Goal: Complete application form: Complete application form

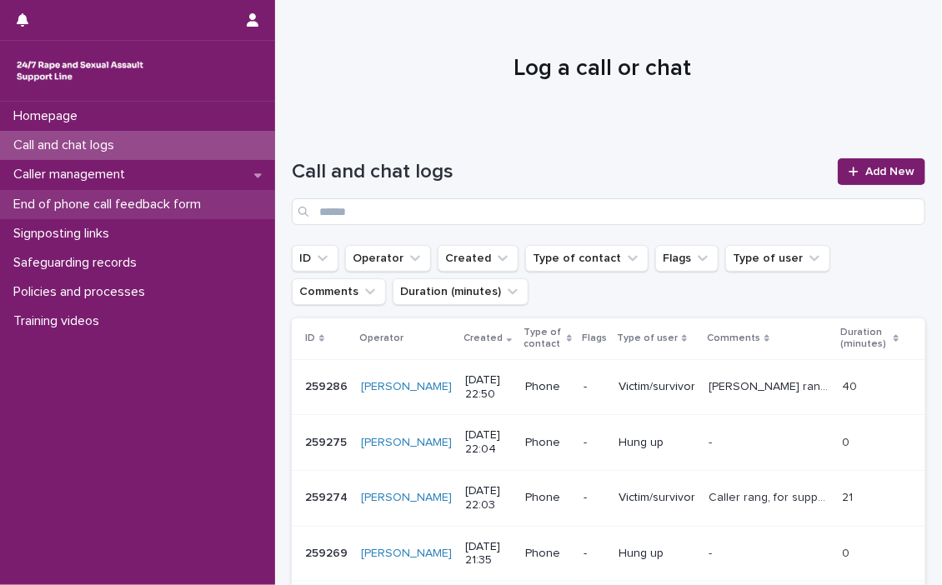
click at [69, 197] on p "End of phone call feedback form" at bounding box center [111, 205] width 208 height 16
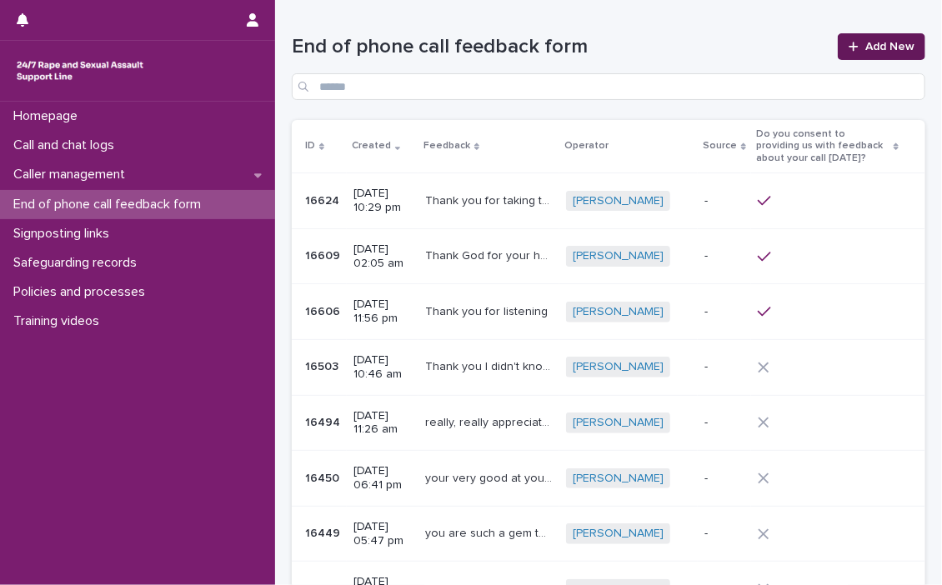
click at [866, 41] on span "Add New" at bounding box center [890, 47] width 49 height 12
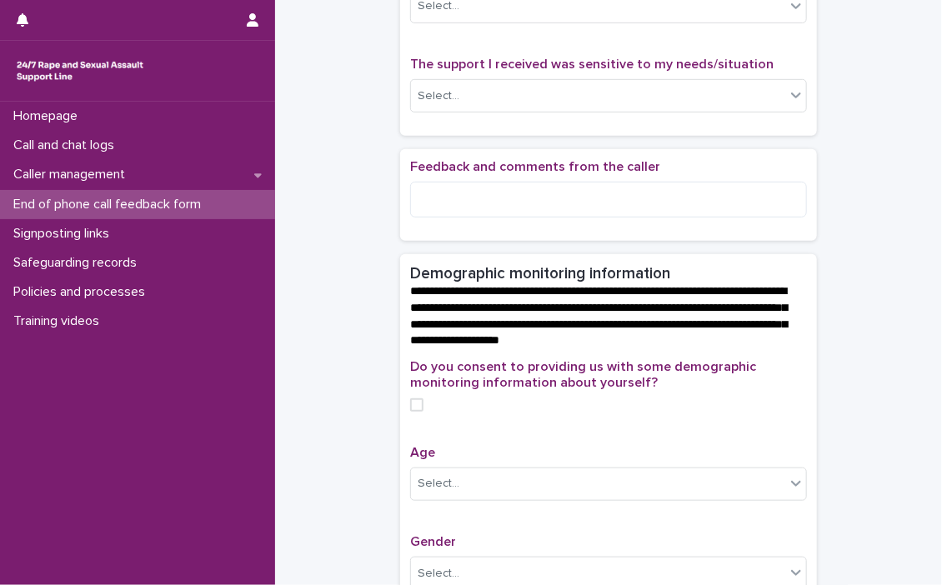
scroll to position [83, 0]
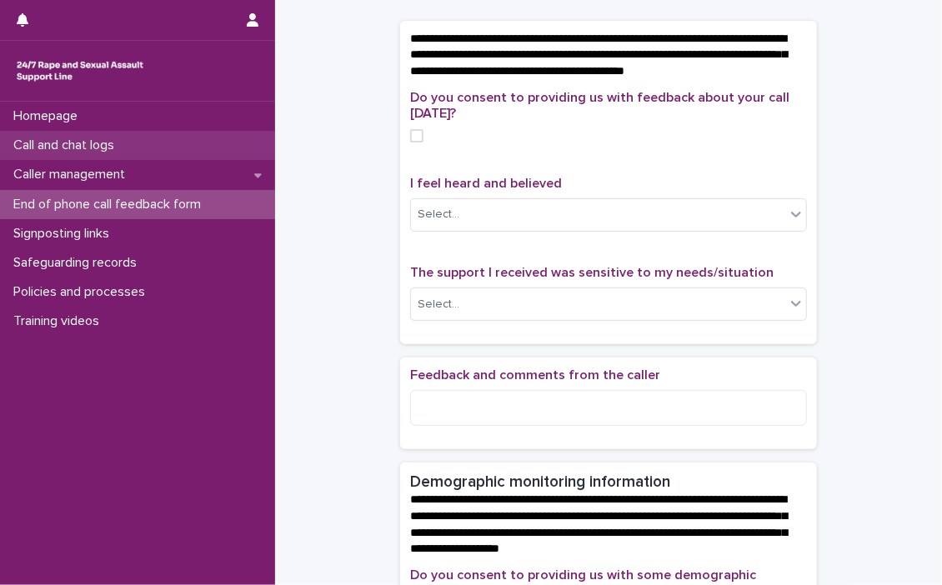
click at [58, 139] on p "Call and chat logs" at bounding box center [67, 146] width 121 height 16
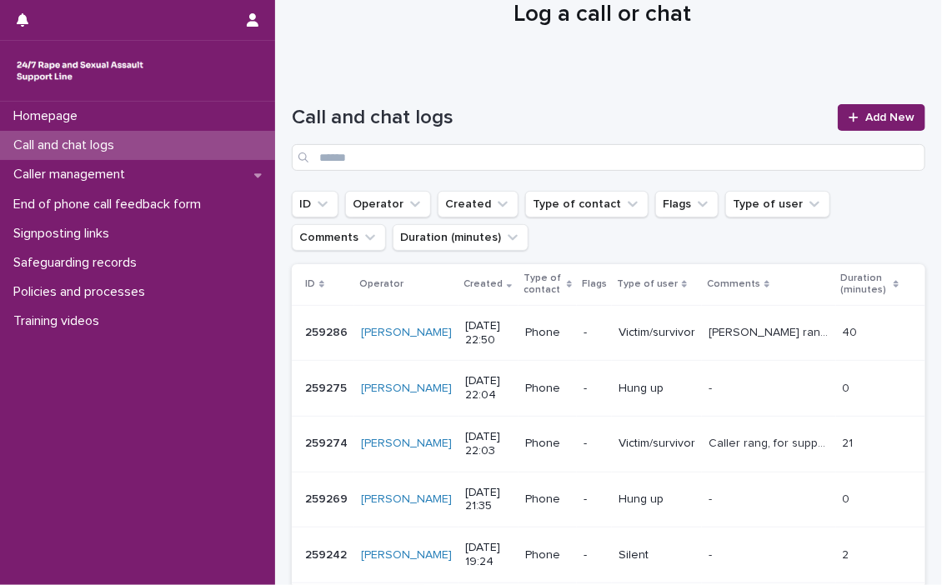
scroll to position [83, 0]
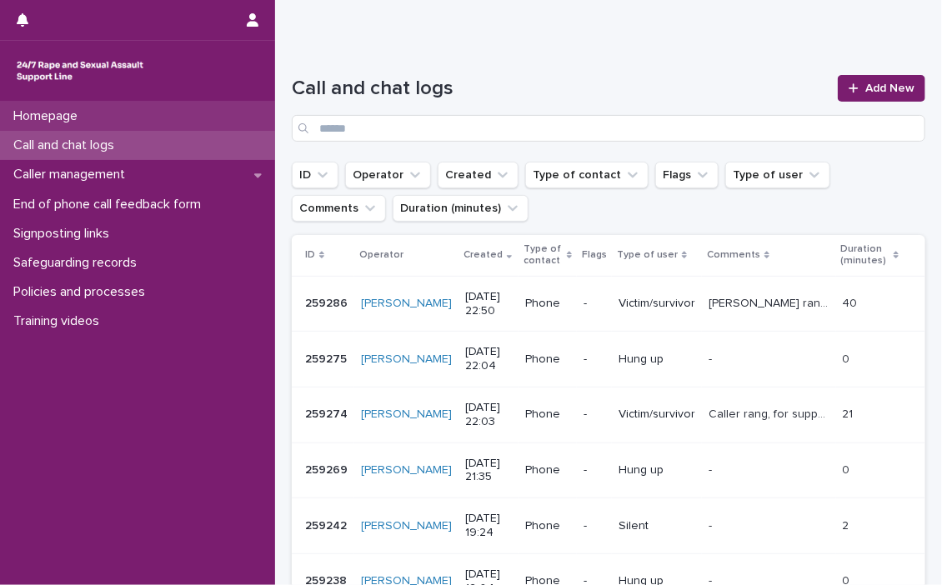
drag, startPoint x: 54, startPoint y: 142, endPoint x: 155, endPoint y: 127, distance: 102.0
click at [54, 142] on p "Call and chat logs" at bounding box center [67, 146] width 121 height 16
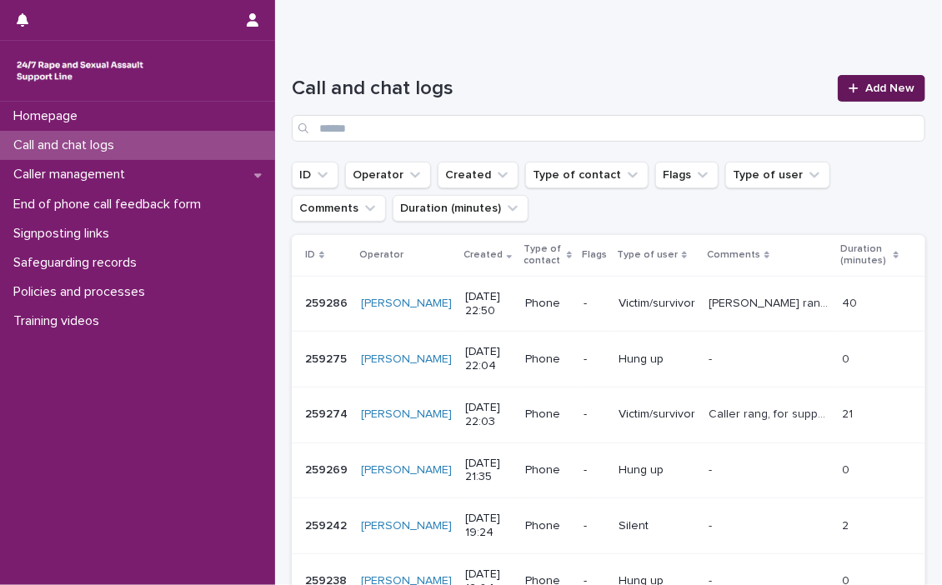
click at [892, 83] on span "Add New" at bounding box center [890, 89] width 49 height 12
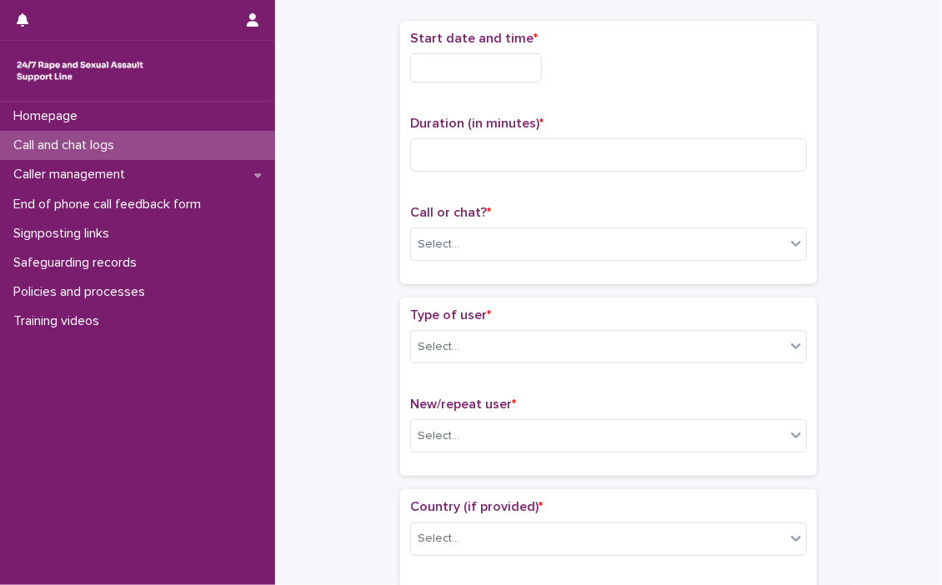
scroll to position [93, 0]
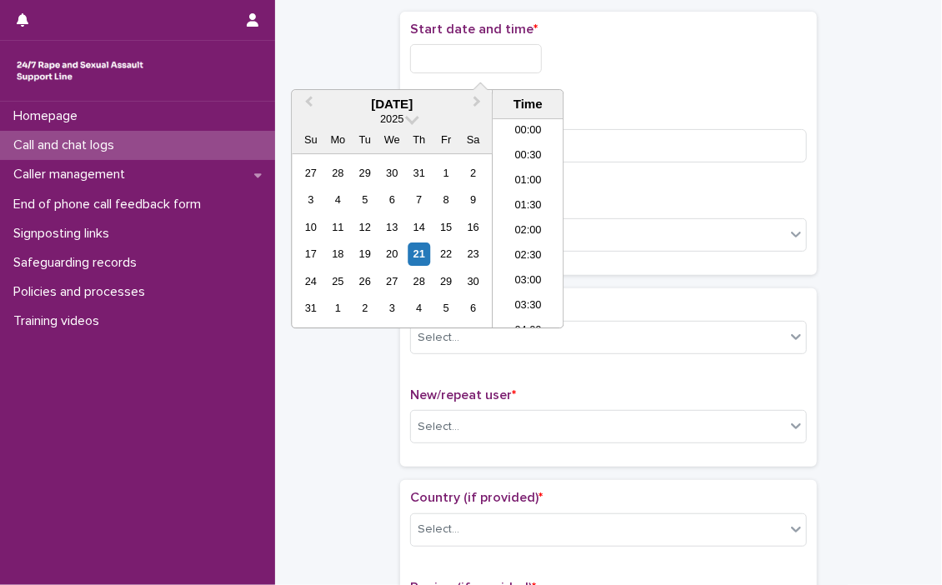
drag, startPoint x: 449, startPoint y: 60, endPoint x: 457, endPoint y: 48, distance: 13.9
click at [454, 58] on input "text" at bounding box center [476, 58] width 132 height 29
click at [523, 193] on li "17:00" at bounding box center [528, 198] width 71 height 25
click at [535, 58] on input "**********" at bounding box center [476, 58] width 132 height 29
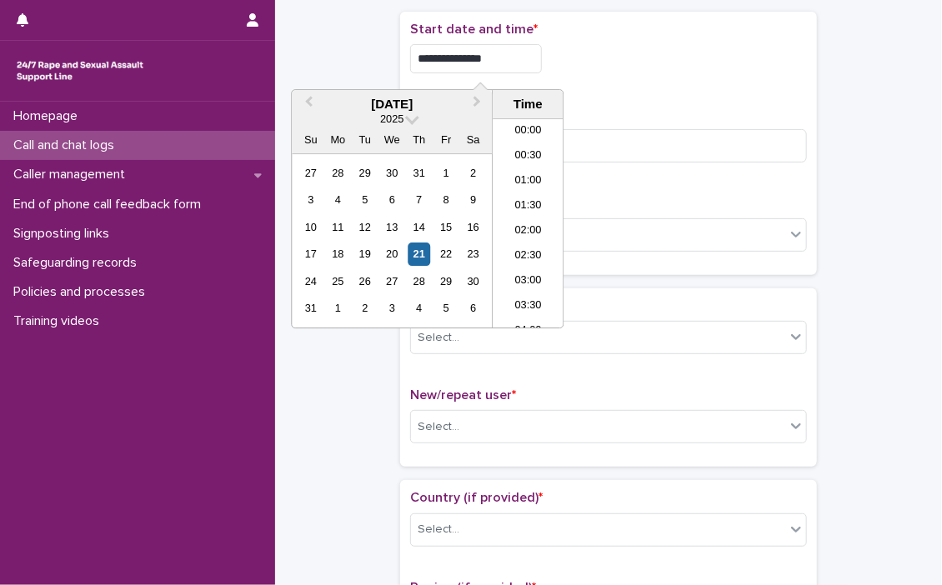
scroll to position [759, 0]
type input "**********"
drag, startPoint x: 603, startPoint y: 75, endPoint x: 560, endPoint y: 107, distance: 53.0
click at [604, 76] on div "**********" at bounding box center [608, 54] width 397 height 65
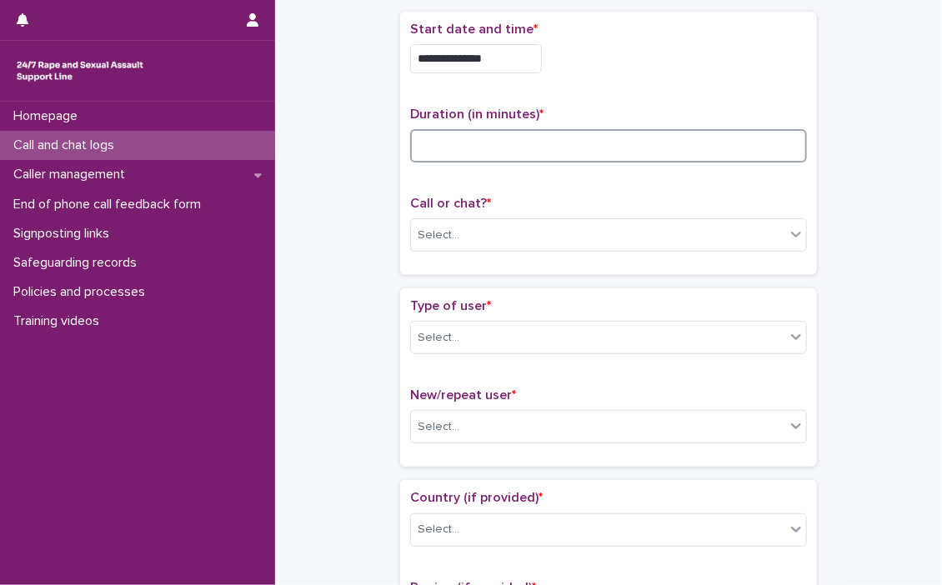
click at [492, 137] on input at bounding box center [608, 145] width 397 height 33
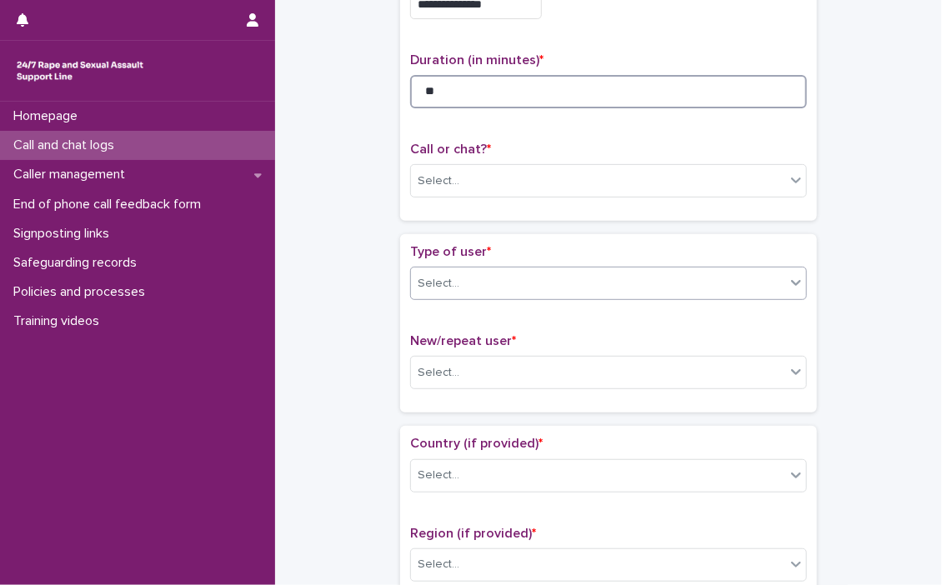
scroll to position [176, 0]
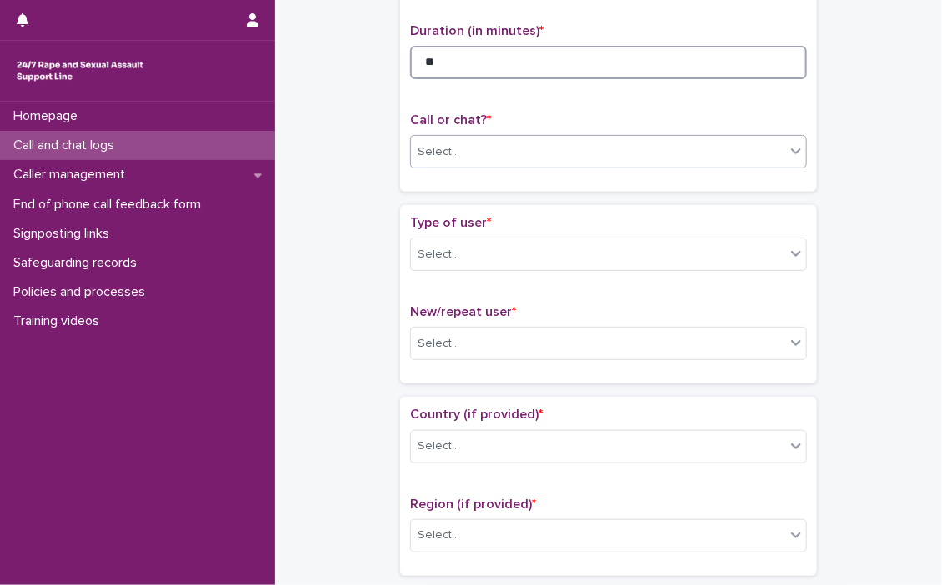
type input "**"
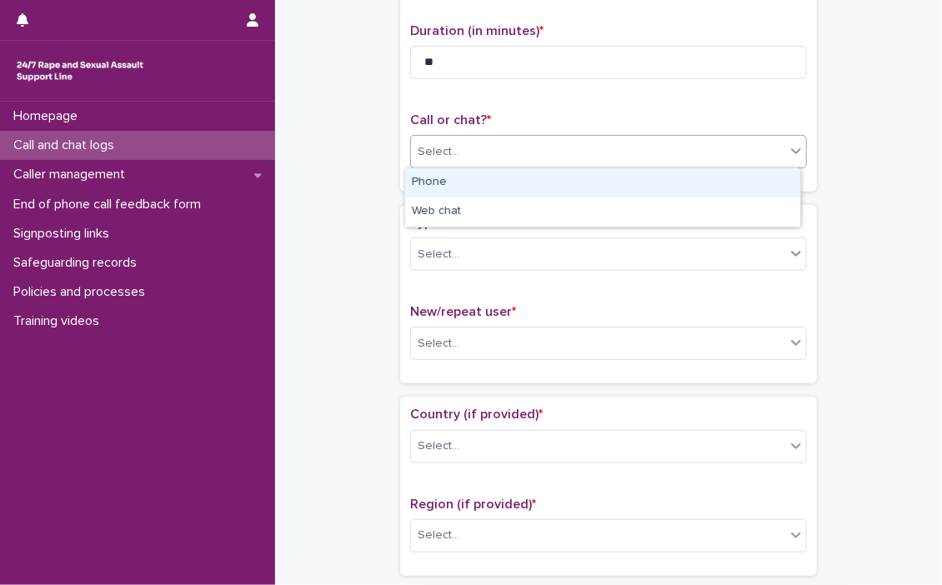
click at [788, 151] on icon at bounding box center [796, 151] width 17 height 17
click at [450, 182] on div "Phone" at bounding box center [602, 182] width 395 height 29
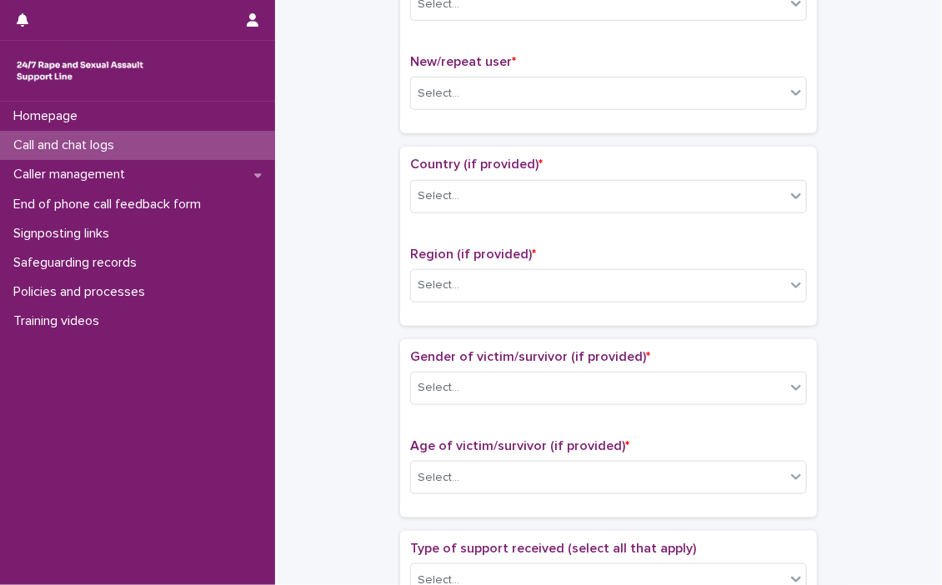
scroll to position [259, 0]
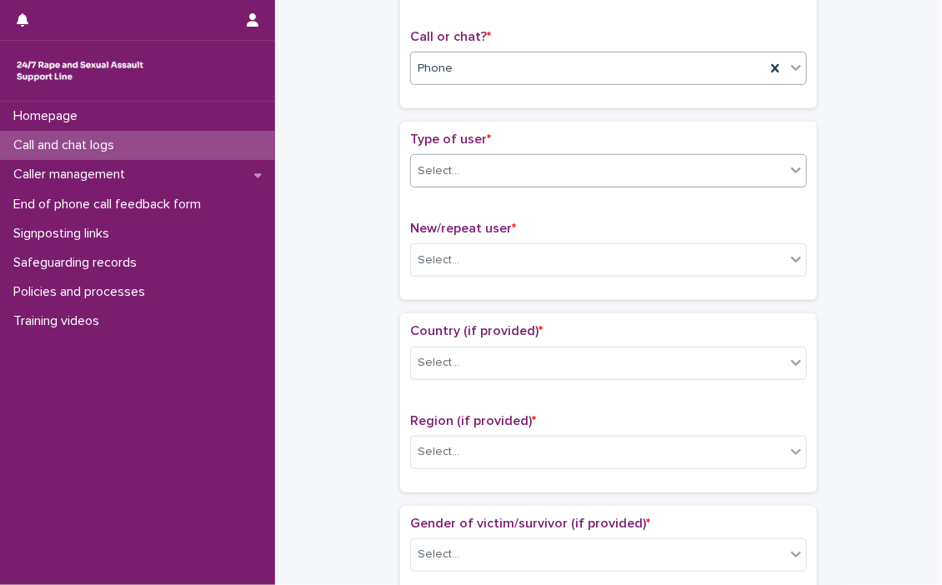
click at [791, 171] on icon at bounding box center [796, 171] width 10 height 6
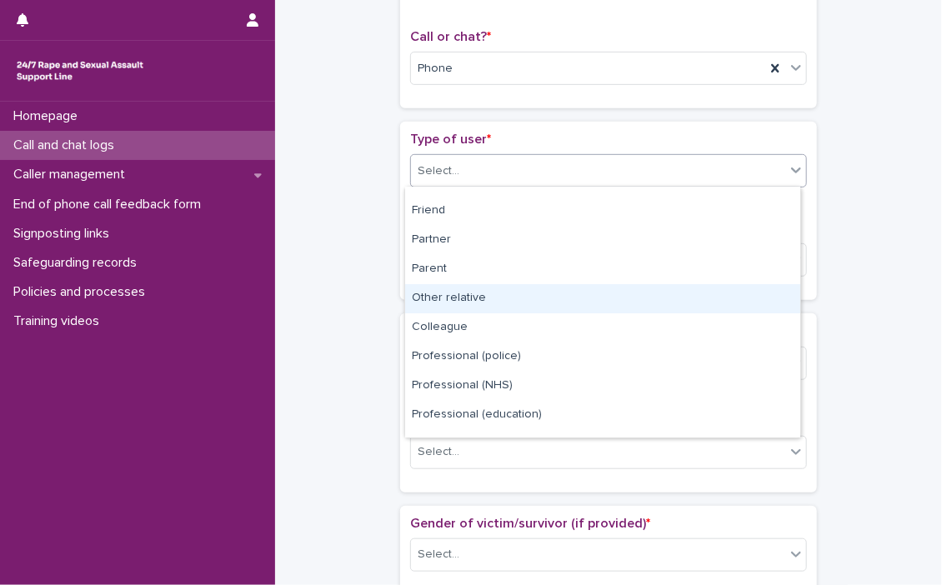
scroll to position [0, 0]
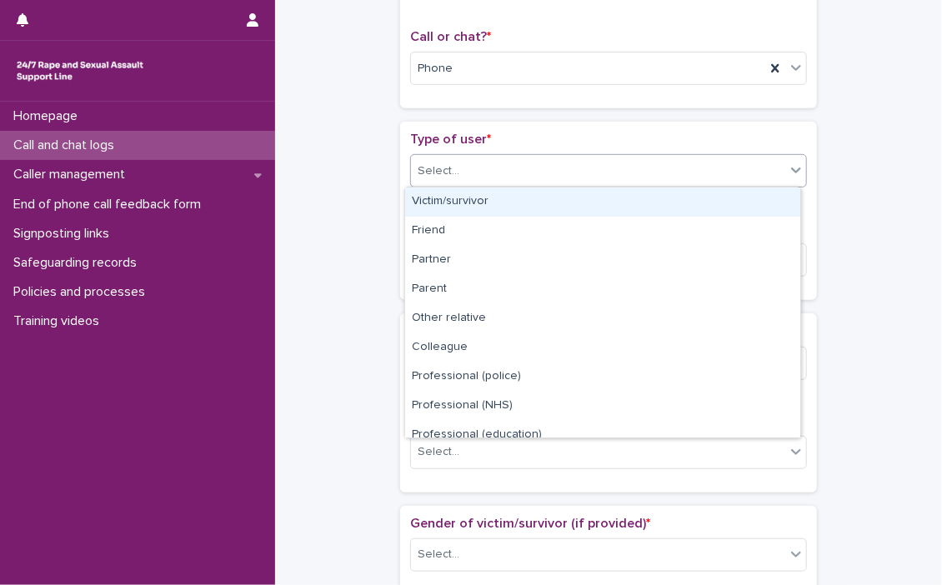
click at [437, 202] on div "Victim/survivor" at bounding box center [602, 202] width 395 height 29
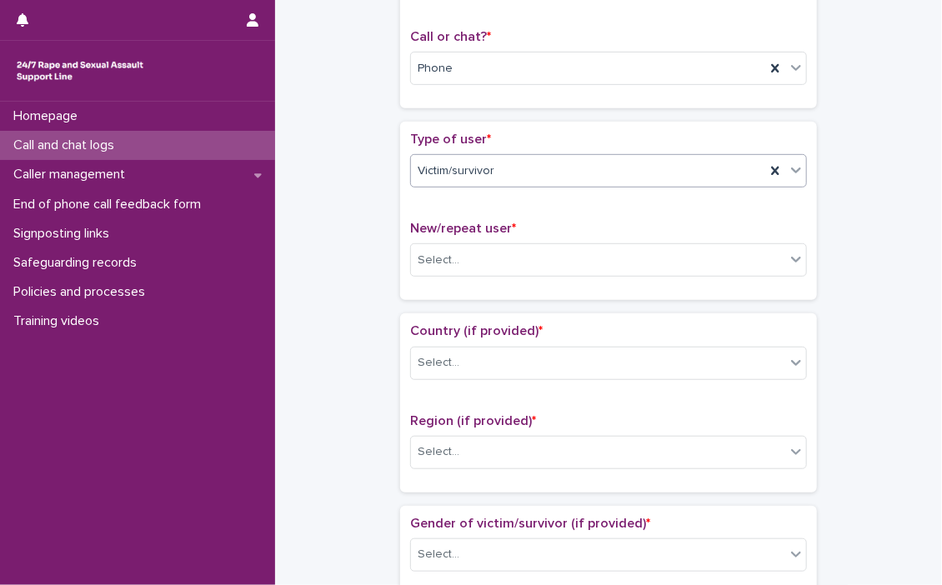
scroll to position [343, 0]
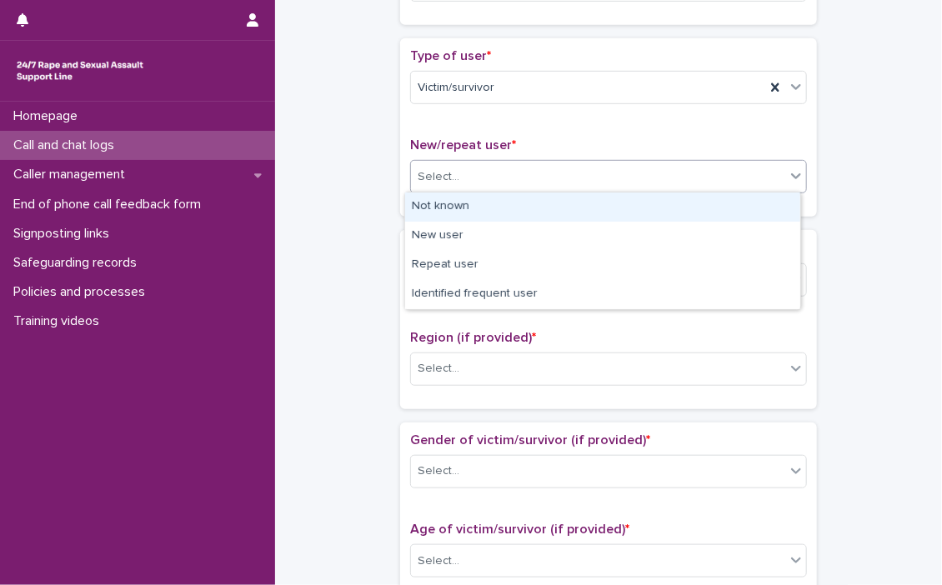
click at [791, 174] on icon at bounding box center [796, 177] width 10 height 6
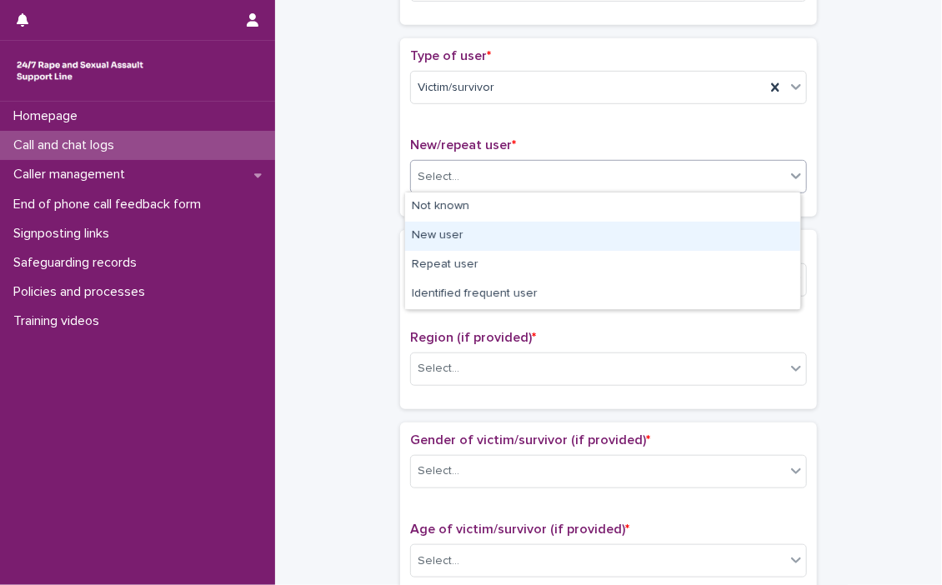
click at [442, 237] on div "New user" at bounding box center [602, 236] width 395 height 29
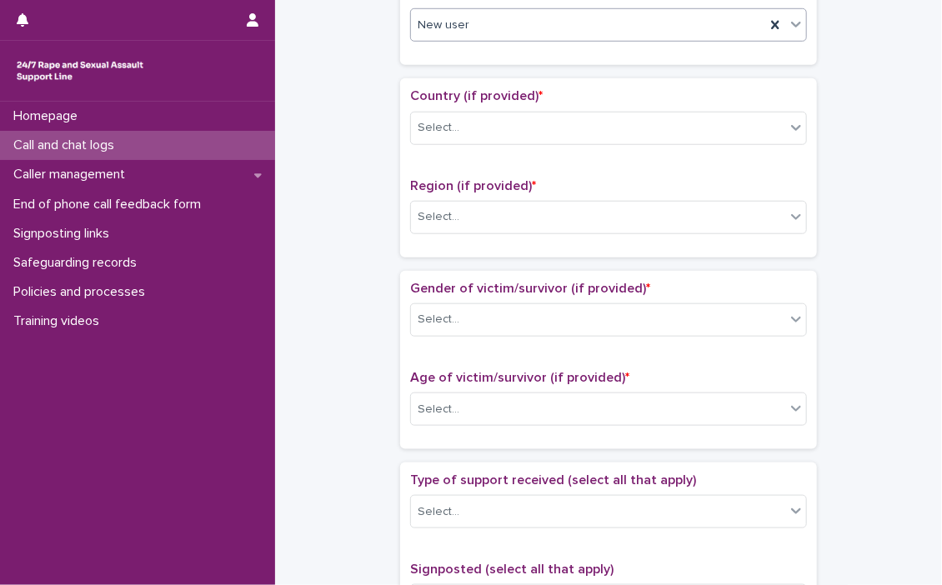
scroll to position [510, 0]
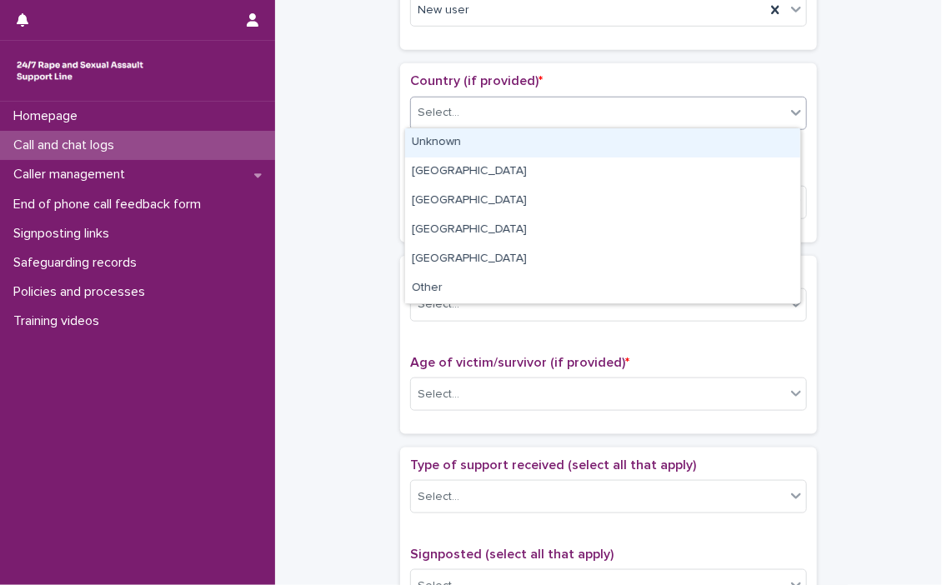
click at [791, 114] on icon at bounding box center [796, 112] width 17 height 17
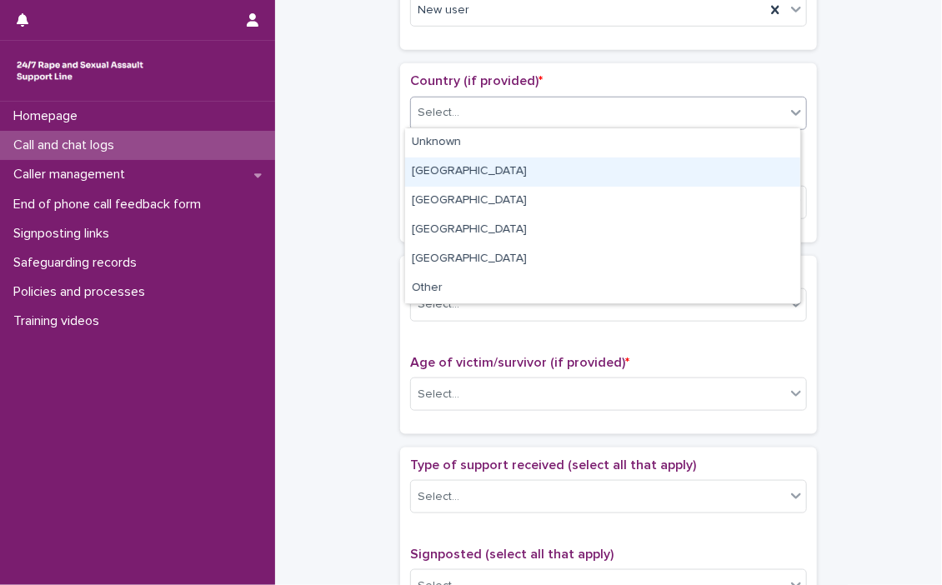
click at [454, 171] on div "[GEOGRAPHIC_DATA]" at bounding box center [602, 172] width 395 height 29
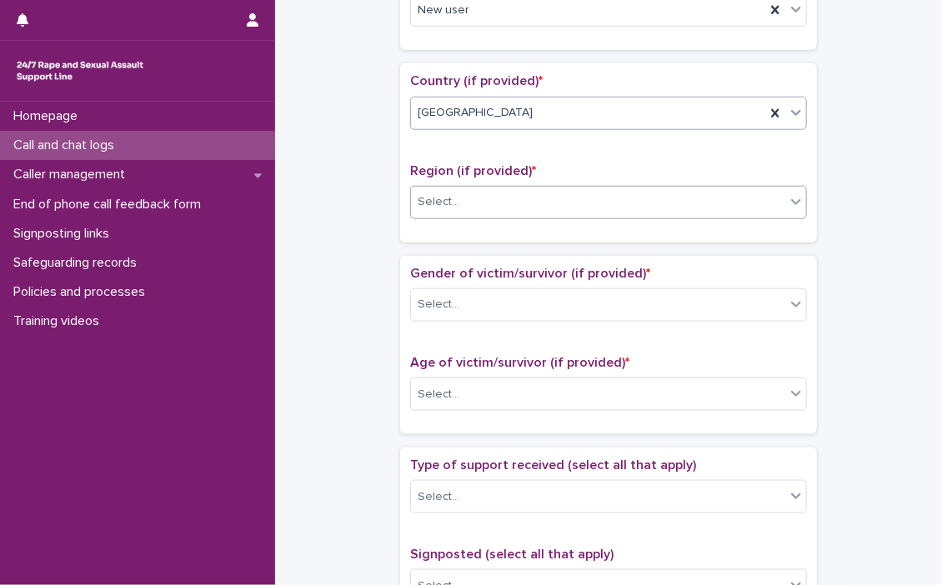
click at [793, 200] on icon at bounding box center [796, 202] width 10 height 6
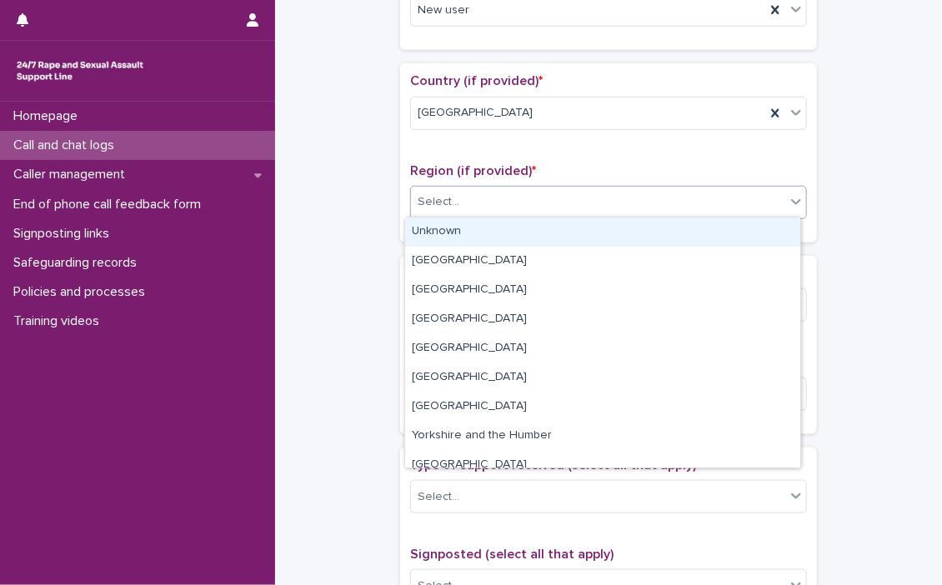
click at [454, 228] on div "Unknown" at bounding box center [602, 232] width 395 height 29
click at [454, 228] on div "Region (if provided) * option Unknown focused, 1 of 11. 11 results available. U…" at bounding box center [608, 197] width 397 height 69
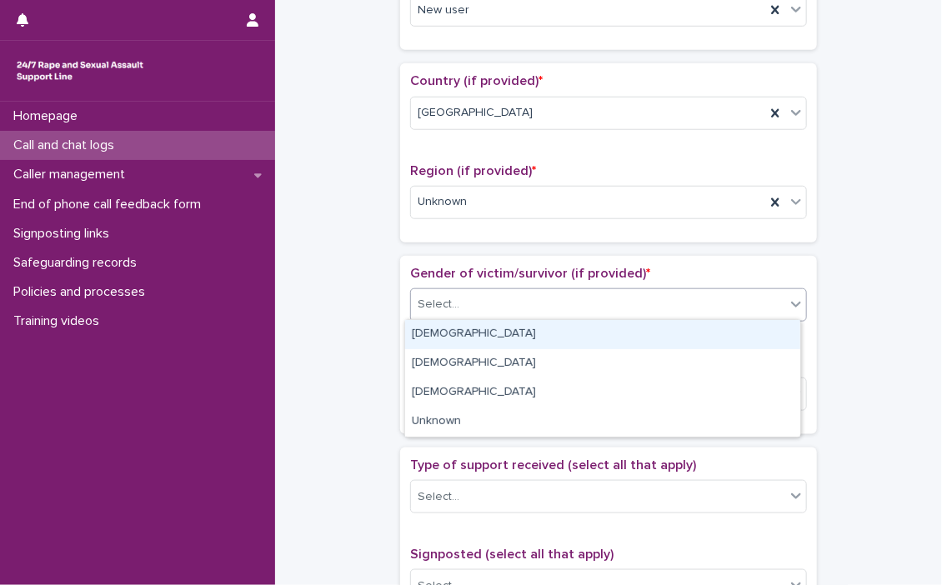
click at [792, 303] on icon at bounding box center [796, 305] width 10 height 6
click at [788, 304] on icon at bounding box center [796, 304] width 17 height 17
click at [580, 341] on div "[DEMOGRAPHIC_DATA]" at bounding box center [602, 334] width 395 height 29
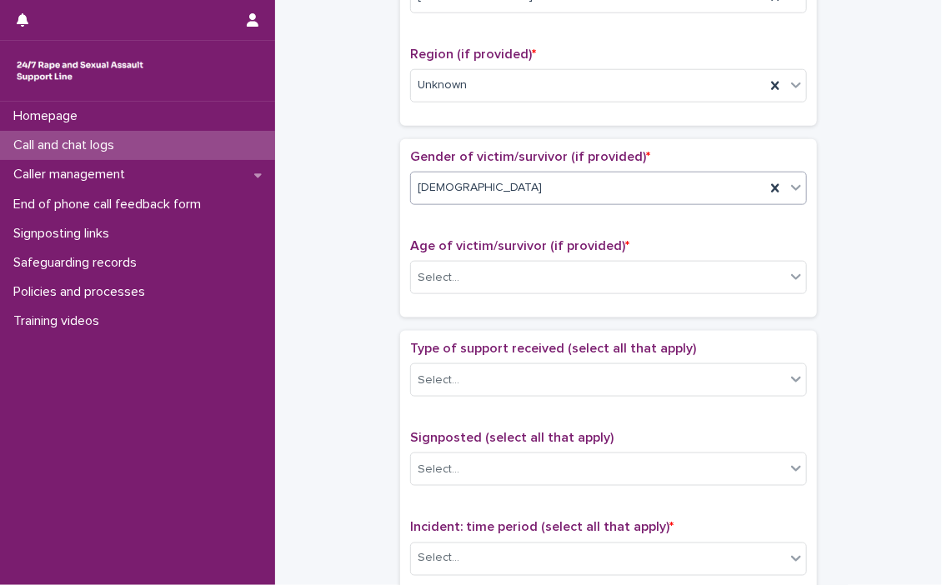
scroll to position [676, 0]
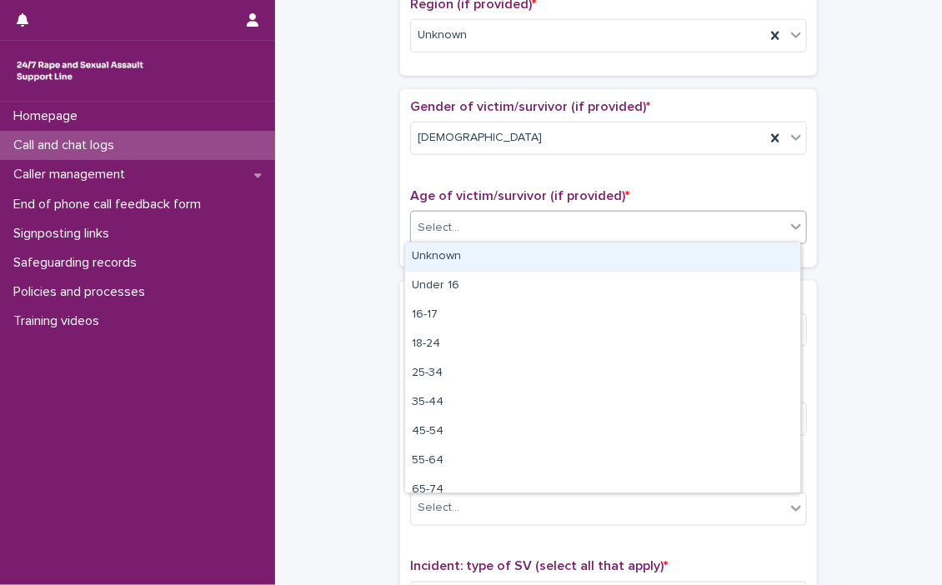
click at [790, 233] on div at bounding box center [796, 227] width 20 height 30
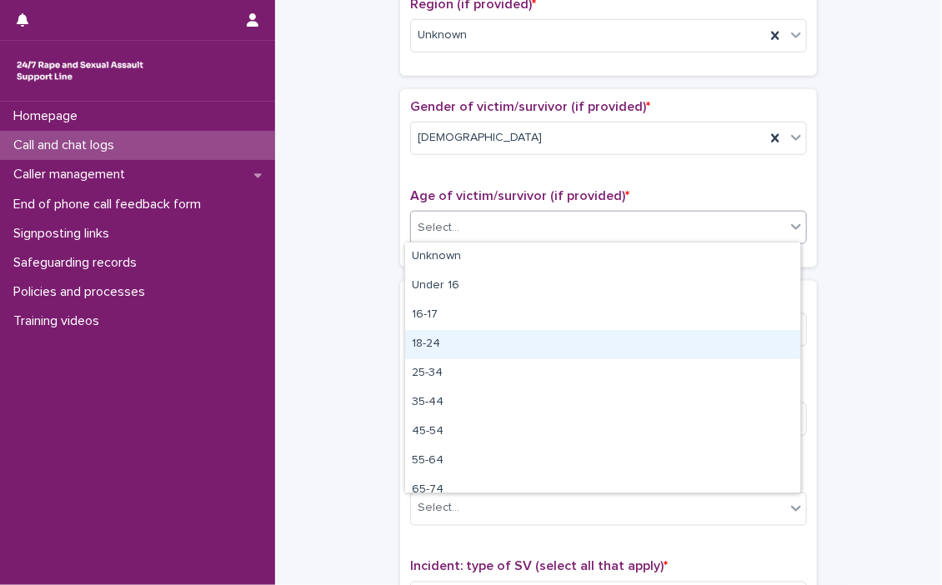
scroll to position [42, 0]
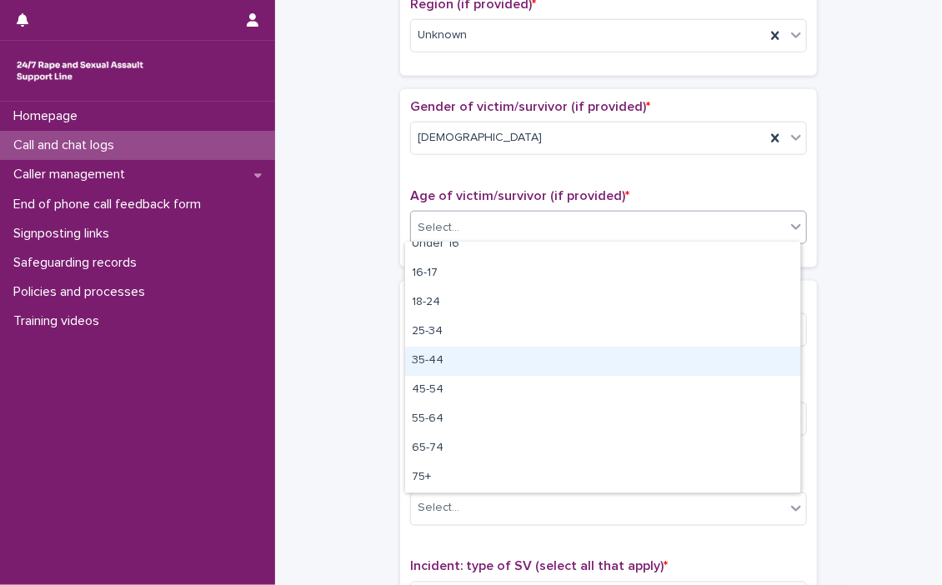
click at [429, 361] on div "35-44" at bounding box center [602, 361] width 395 height 29
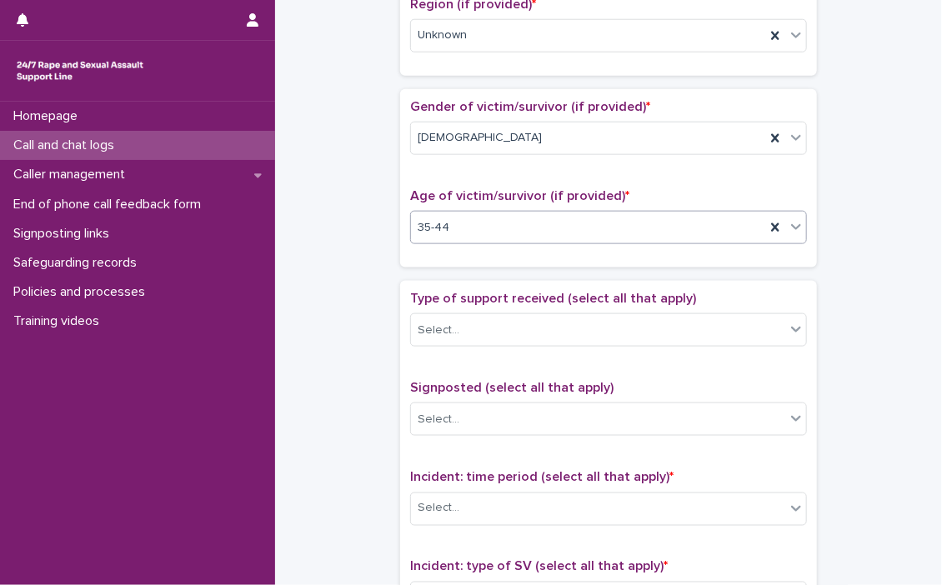
scroll to position [760, 0]
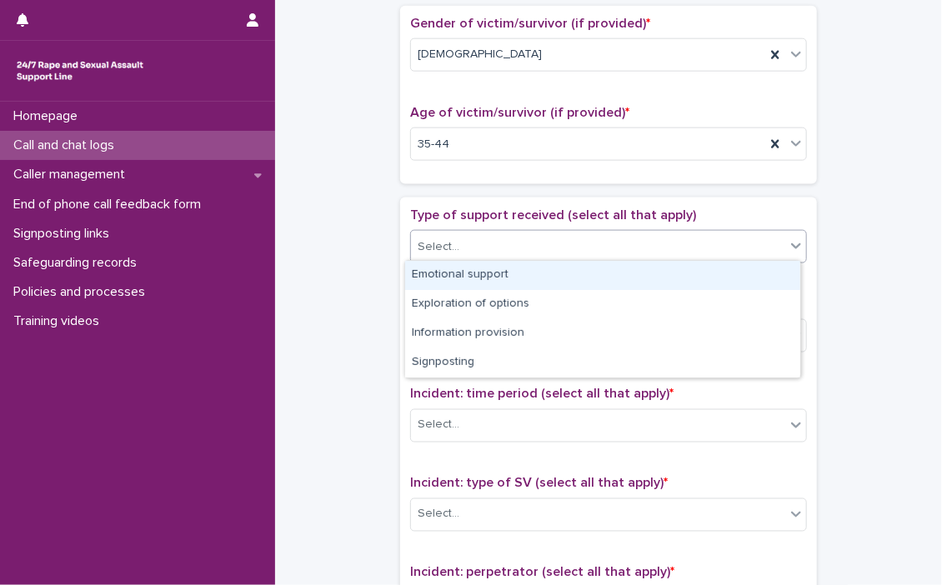
click at [794, 244] on icon at bounding box center [796, 247] width 10 height 6
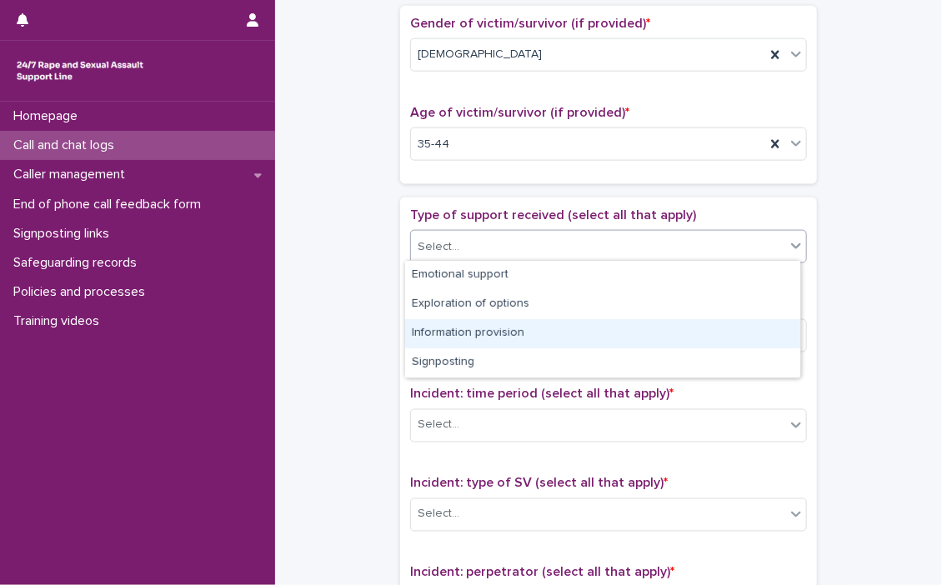
click at [527, 332] on div "Information provision" at bounding box center [602, 333] width 395 height 29
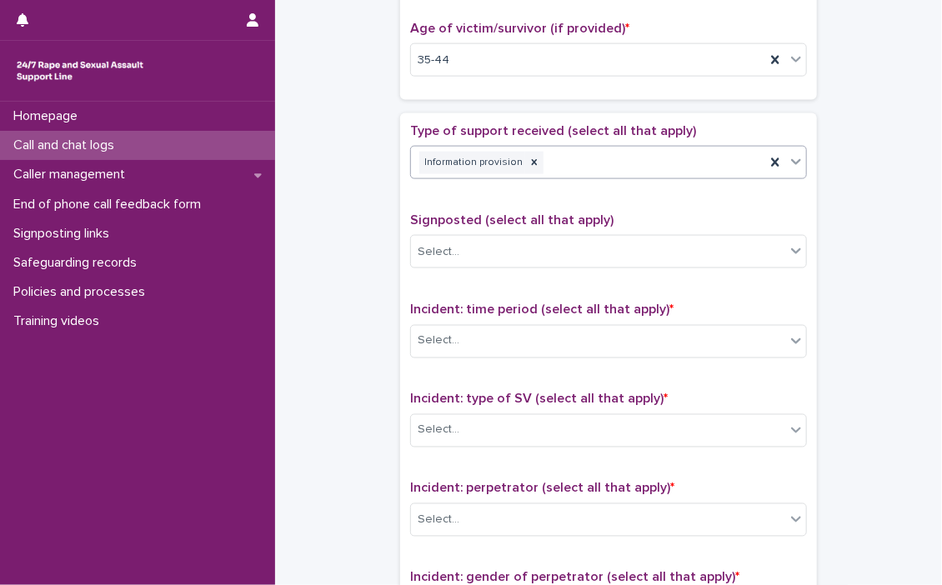
scroll to position [926, 0]
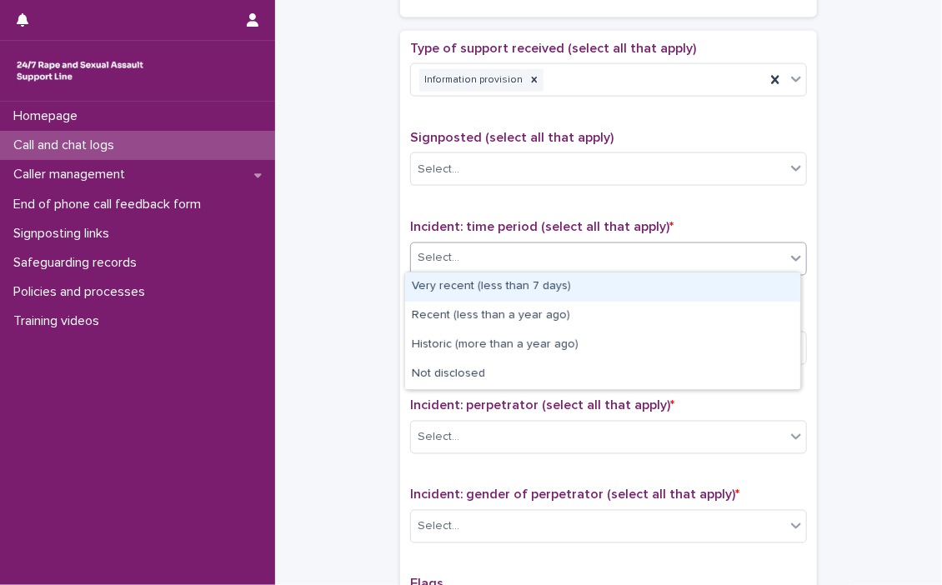
click at [791, 256] on icon at bounding box center [796, 259] width 10 height 6
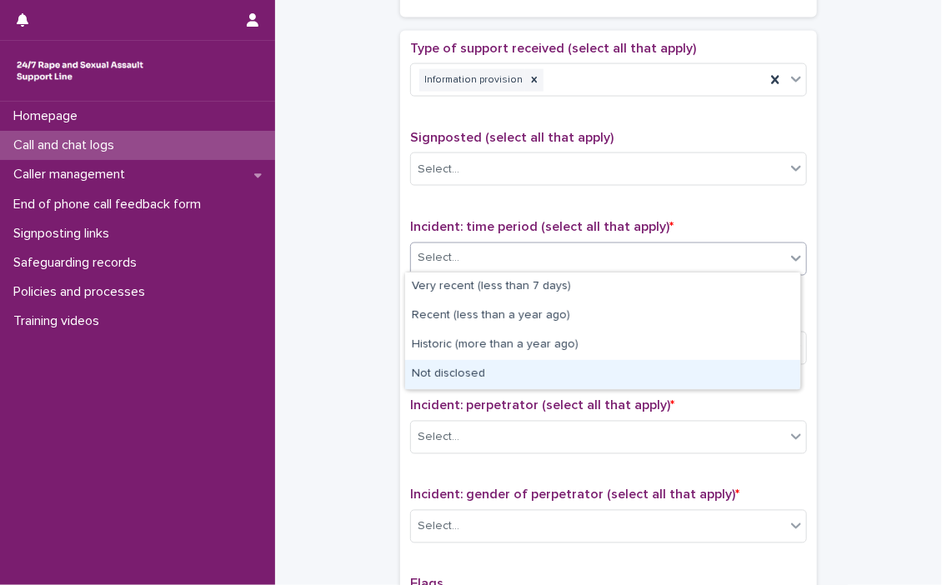
click at [466, 378] on div "Not disclosed" at bounding box center [602, 374] width 395 height 29
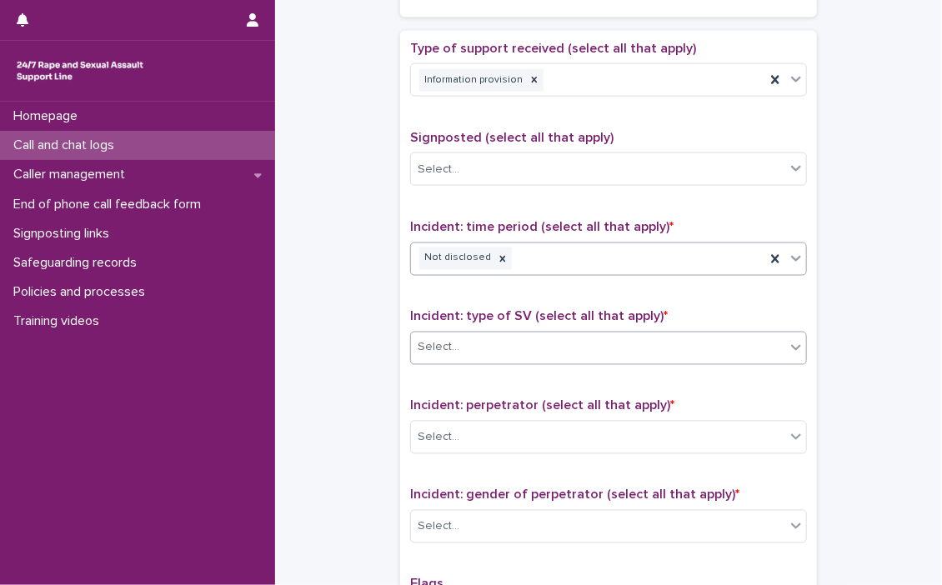
scroll to position [1010, 0]
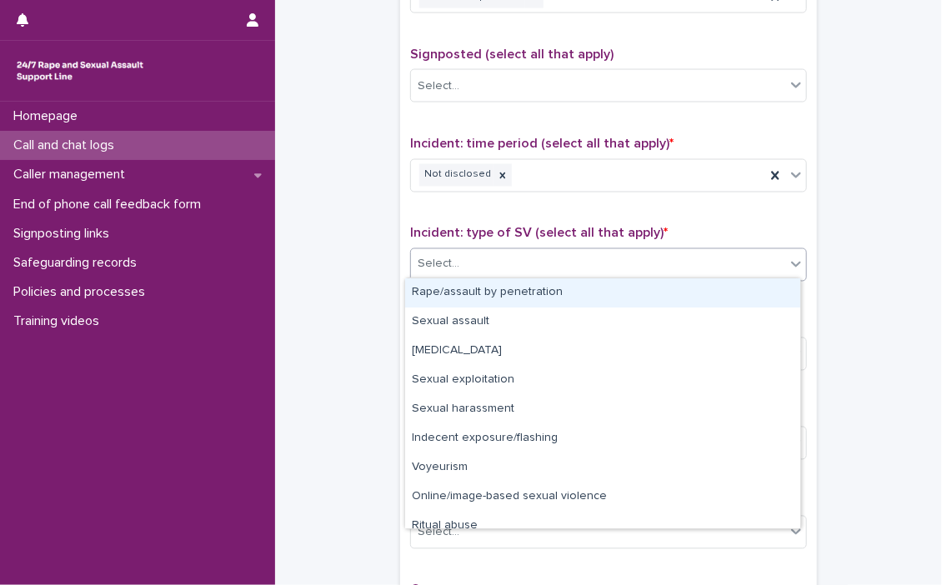
click at [791, 262] on icon at bounding box center [796, 265] width 10 height 6
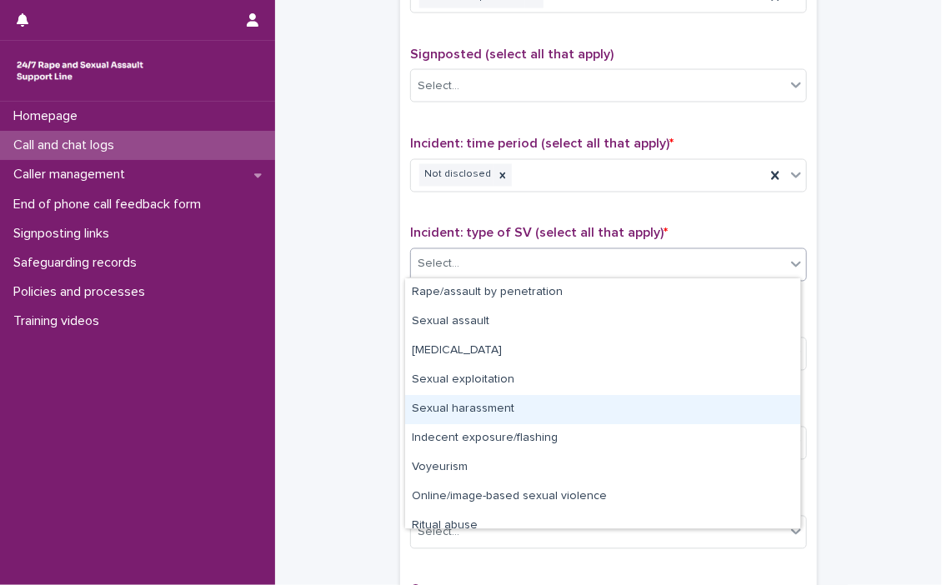
scroll to position [42, 0]
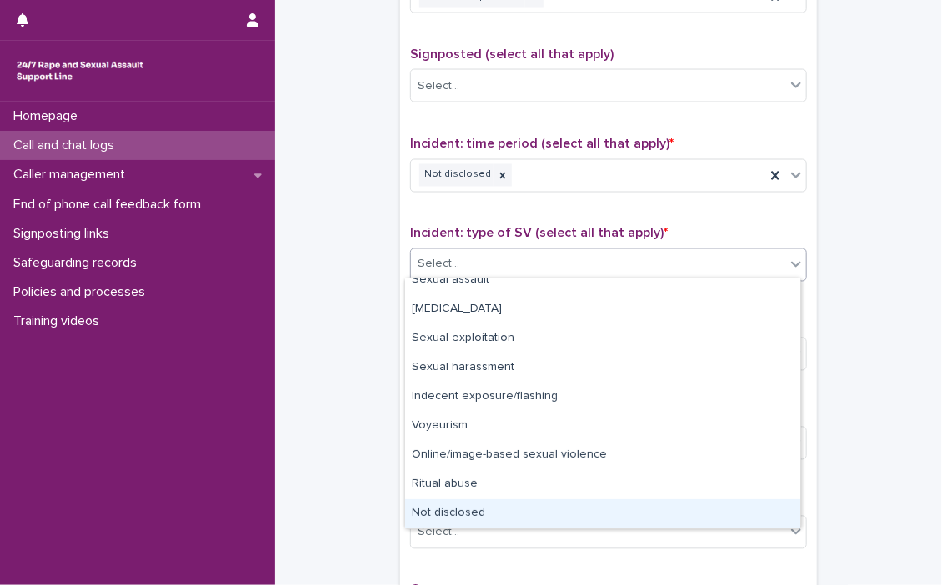
click at [519, 510] on div "Not disclosed" at bounding box center [602, 514] width 395 height 29
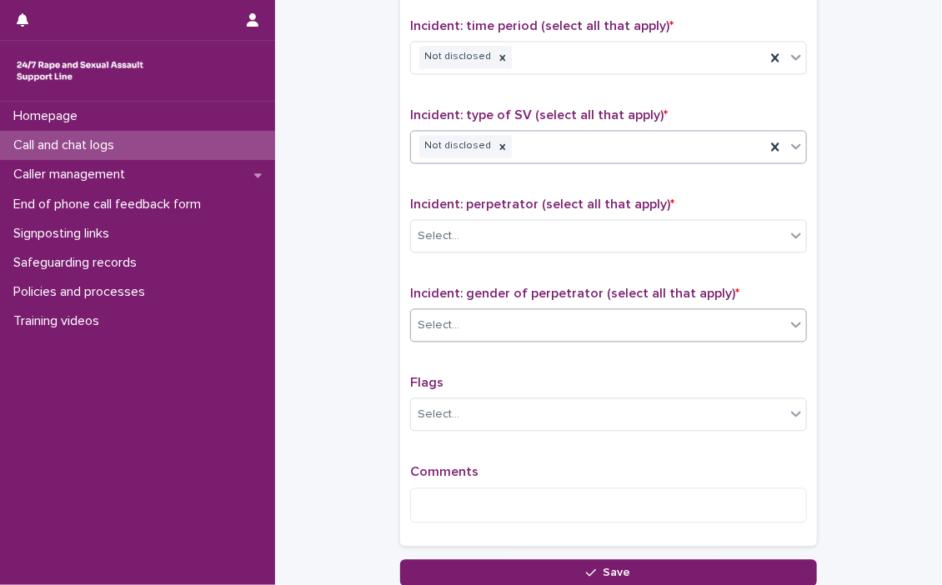
scroll to position [1177, 0]
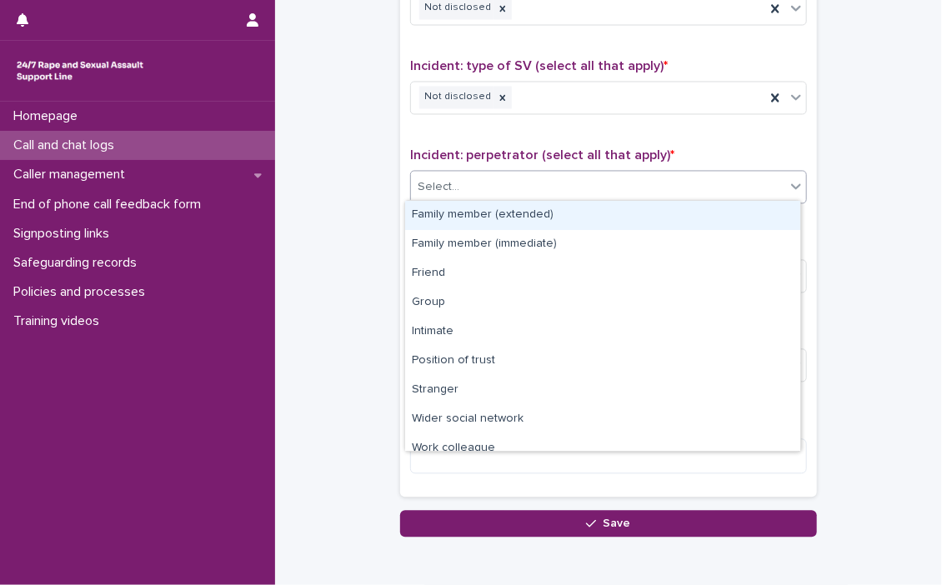
click at [790, 191] on div at bounding box center [796, 187] width 20 height 30
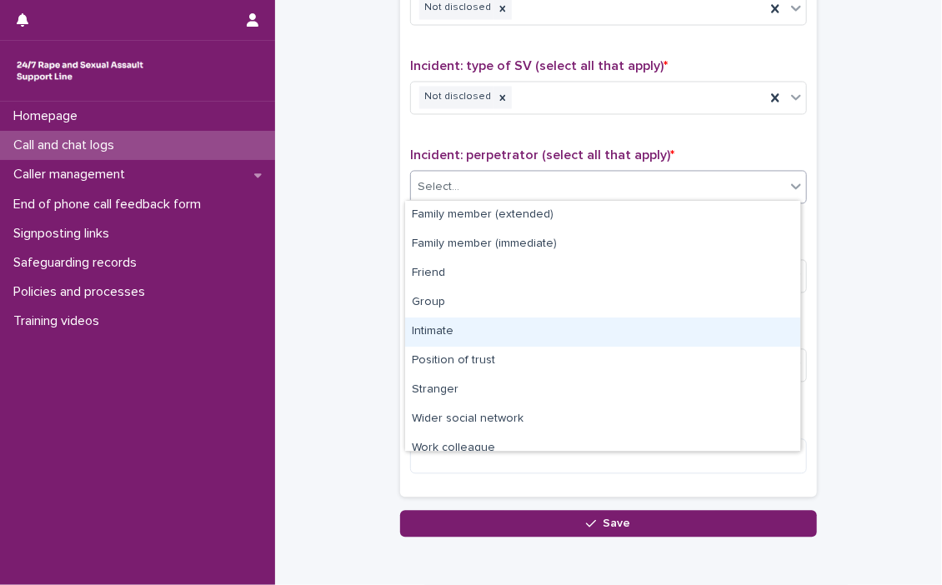
scroll to position [70, 0]
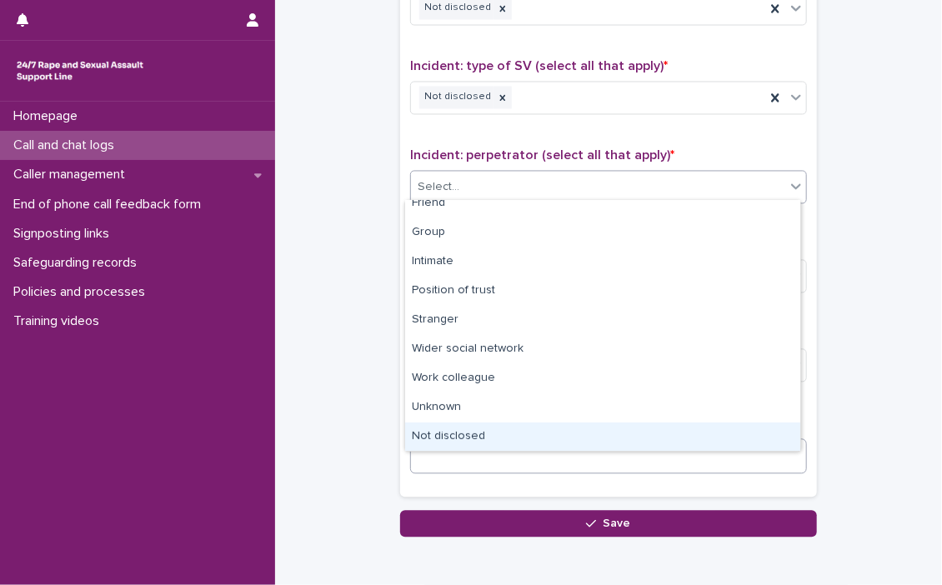
click at [513, 437] on div "Not disclosed" at bounding box center [602, 437] width 395 height 29
drag, startPoint x: 512, startPoint y: 437, endPoint x: 557, endPoint y: 345, distance: 102.2
click at [511, 439] on textarea at bounding box center [608, 457] width 397 height 36
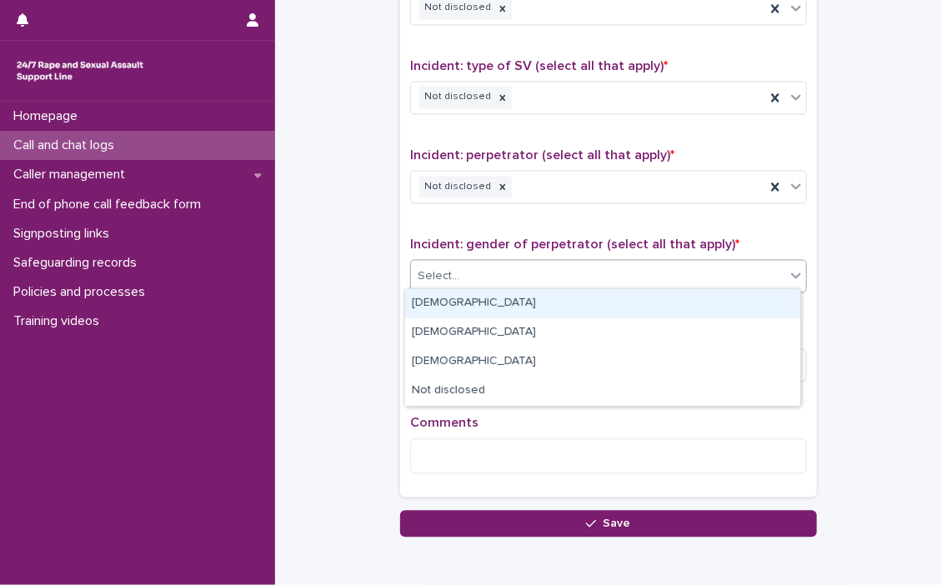
click at [794, 274] on icon at bounding box center [796, 276] width 17 height 17
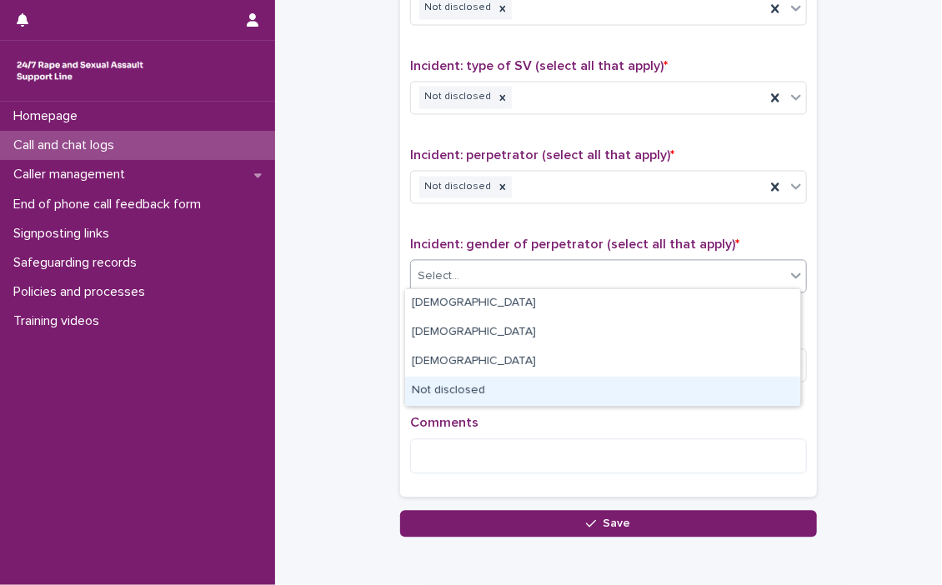
click at [527, 385] on div "Not disclosed" at bounding box center [602, 391] width 395 height 29
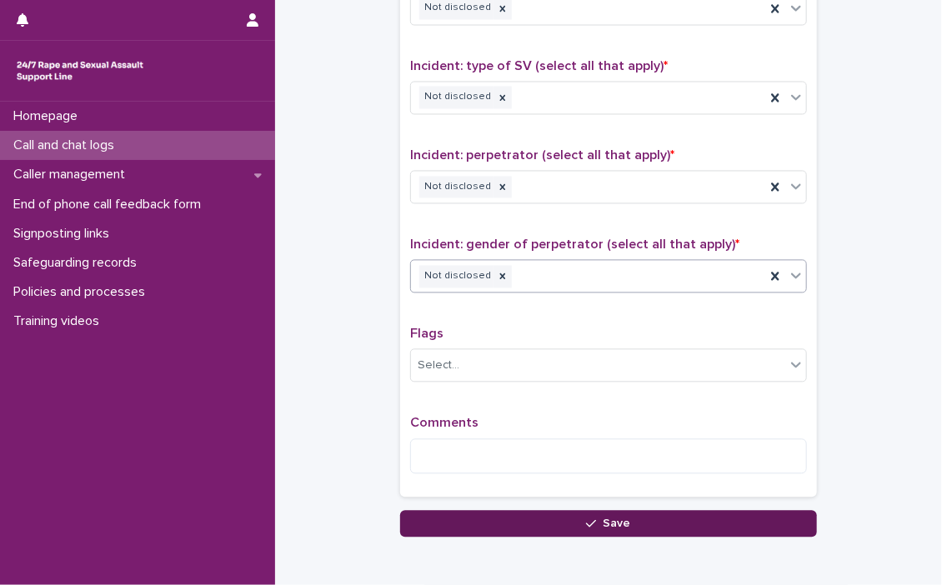
scroll to position [1254, 0]
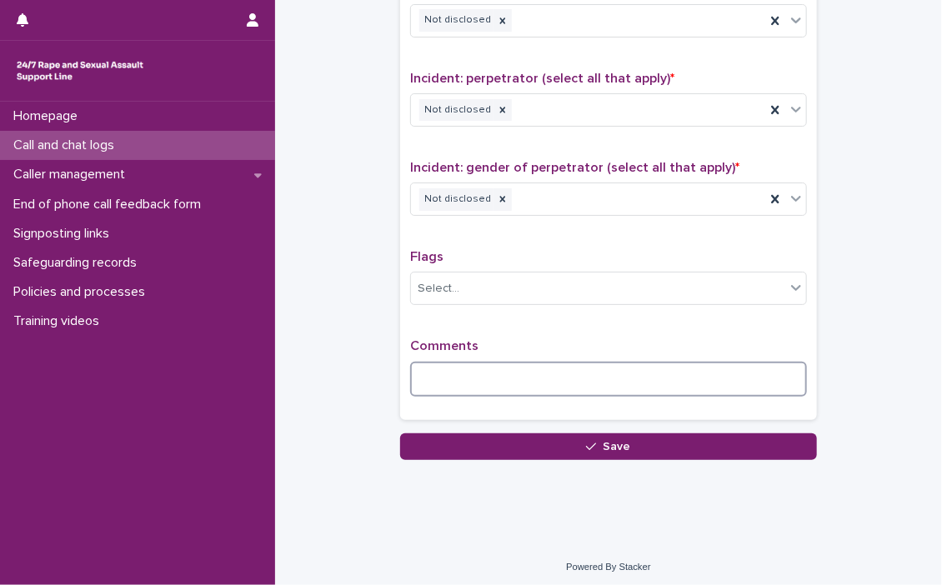
click at [475, 365] on textarea at bounding box center [608, 380] width 397 height 36
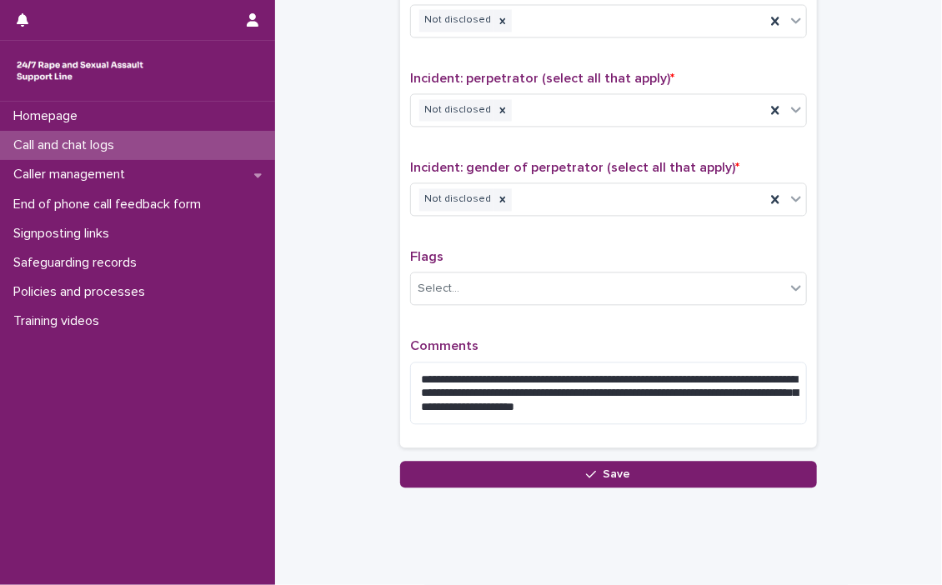
drag, startPoint x: 540, startPoint y: 395, endPoint x: 463, endPoint y: 429, distance: 84.8
click at [463, 429] on div "**********" at bounding box center [608, 388] width 397 height 99
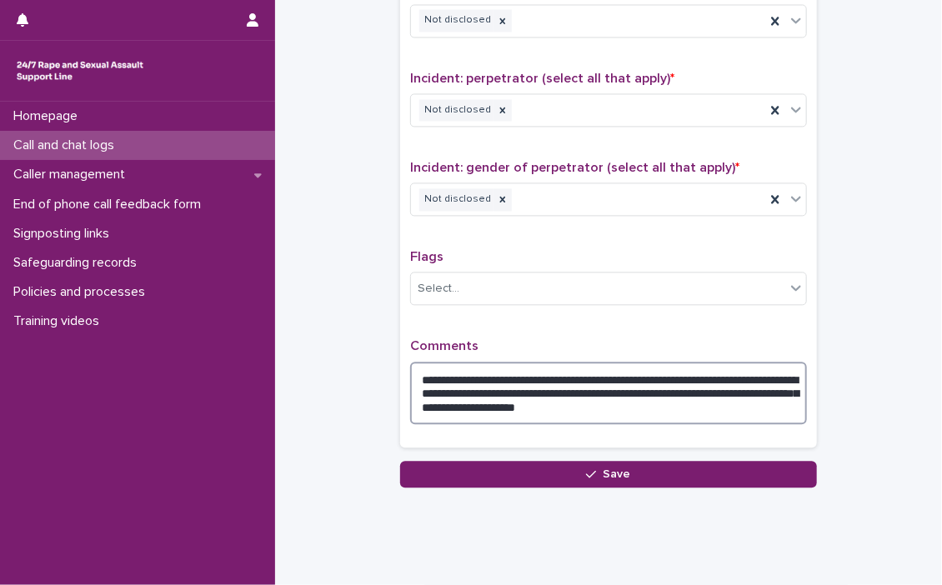
click at [757, 399] on textarea "**********" at bounding box center [608, 393] width 397 height 63
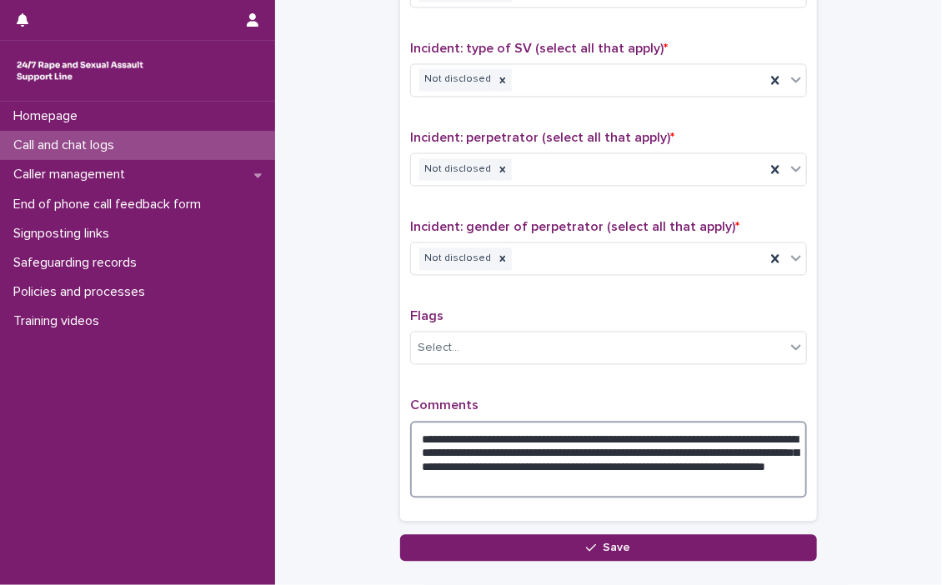
scroll to position [1296, 0]
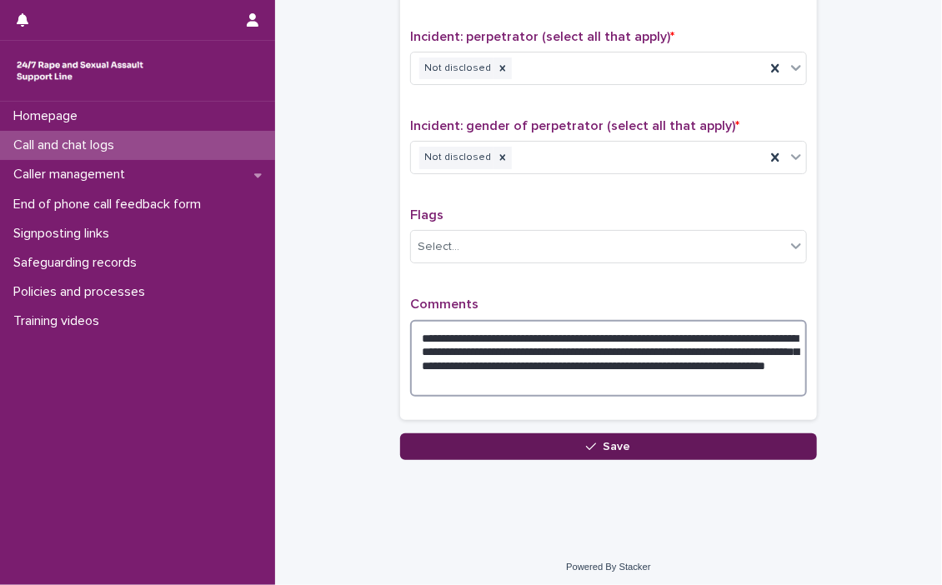
type textarea "**********"
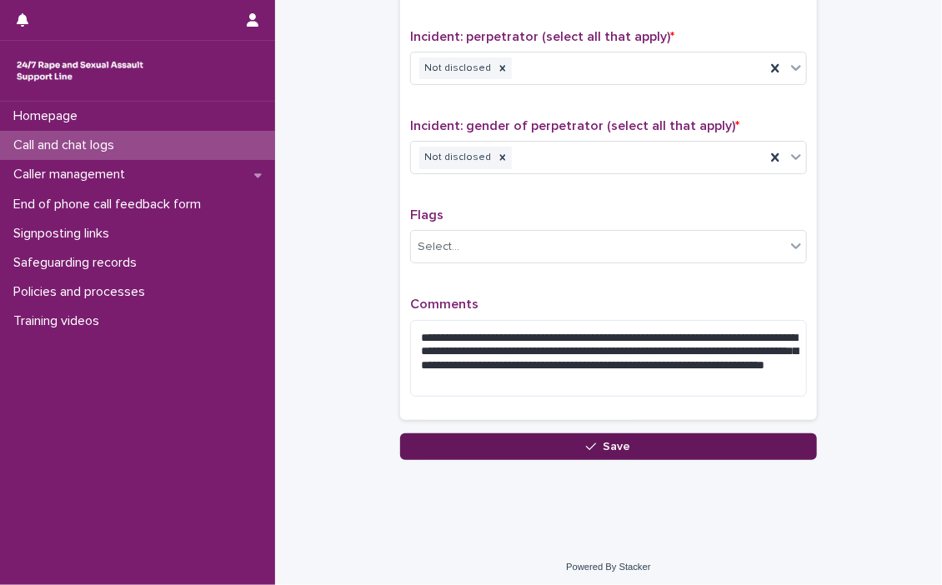
click at [604, 441] on span "Save" at bounding box center [618, 447] width 28 height 12
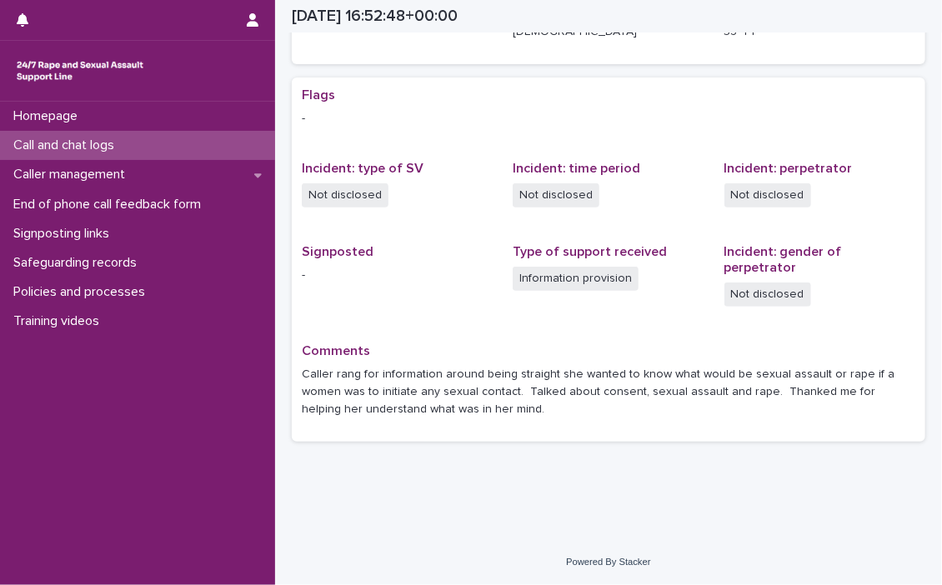
scroll to position [269, 0]
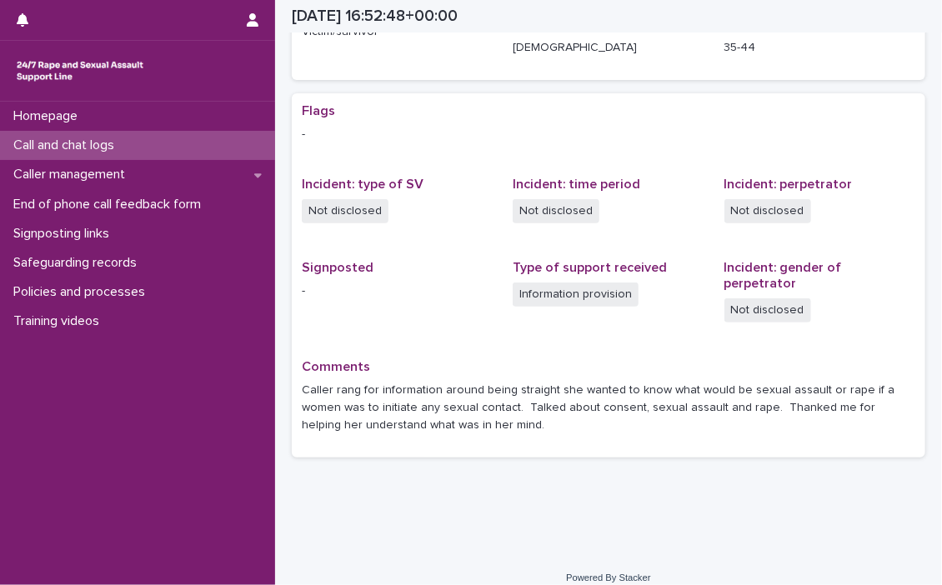
click at [74, 138] on p "Call and chat logs" at bounding box center [67, 146] width 121 height 16
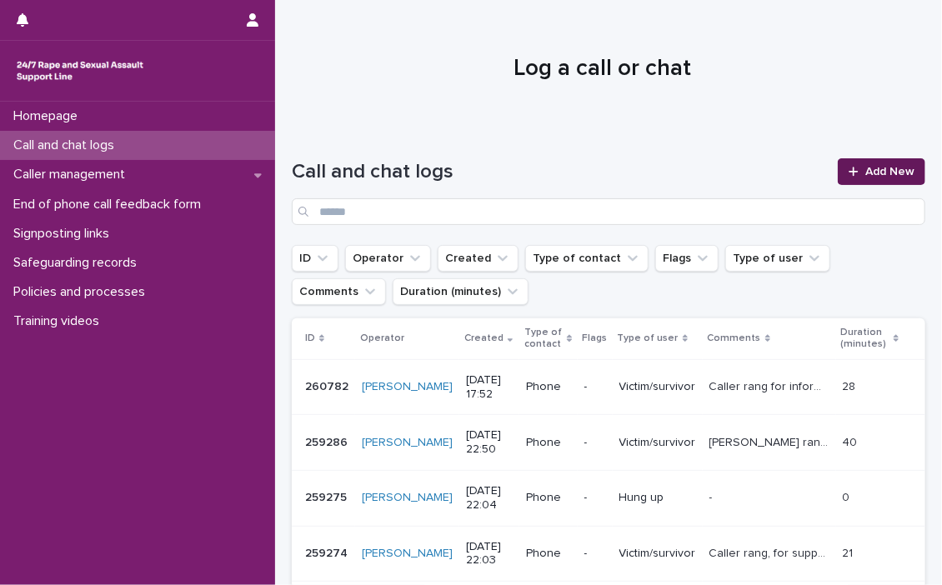
click at [851, 167] on div at bounding box center [857, 172] width 17 height 12
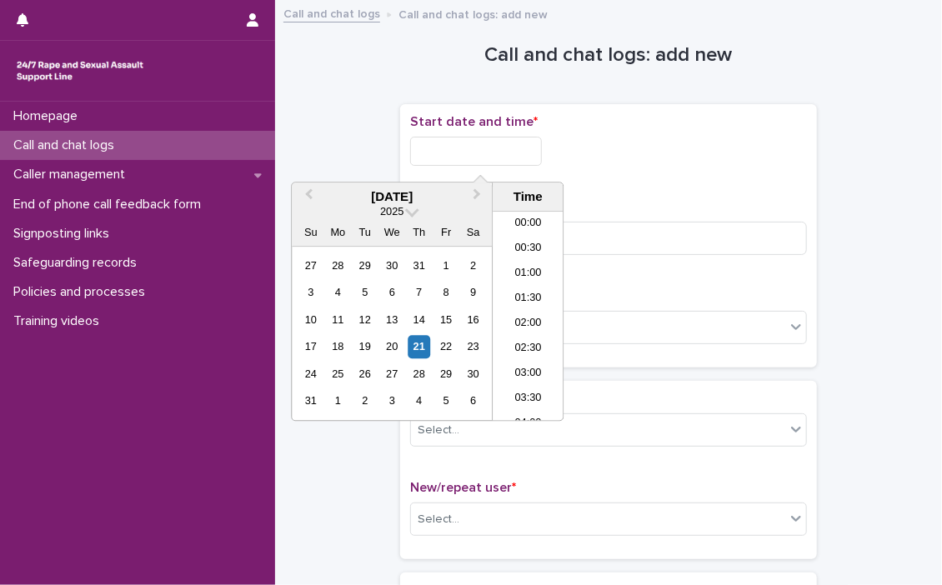
click at [441, 152] on input "text" at bounding box center [476, 151] width 132 height 29
click at [527, 288] on li "18:00" at bounding box center [528, 291] width 71 height 25
click at [527, 289] on p "Call or chat? *" at bounding box center [608, 297] width 397 height 16
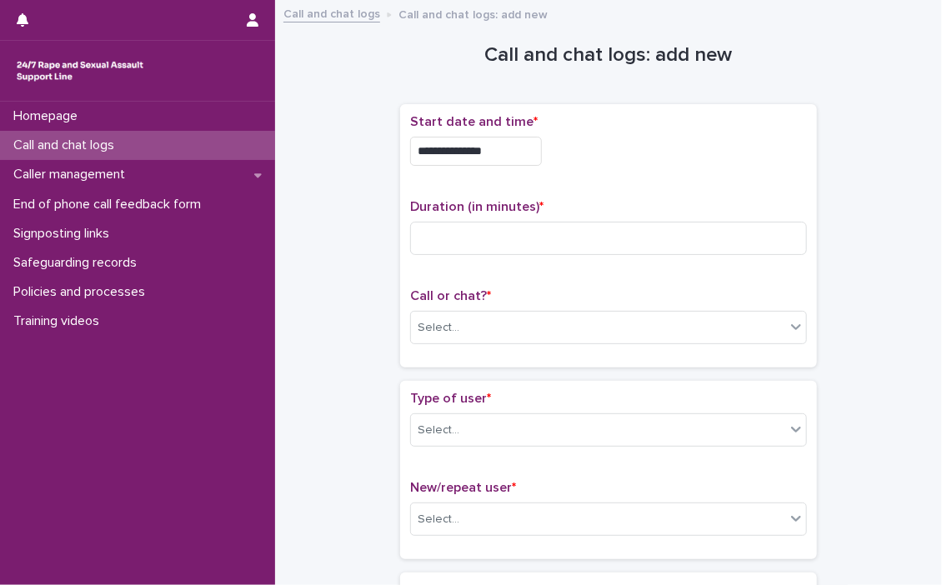
click at [511, 154] on input "**********" at bounding box center [476, 151] width 132 height 29
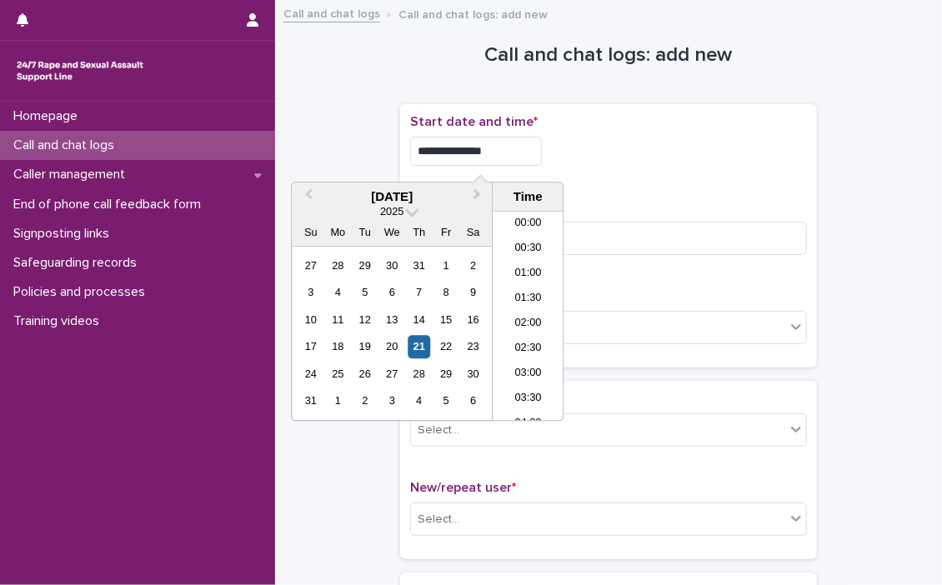
scroll to position [809, 0]
type input "**********"
click at [588, 170] on div "**********" at bounding box center [608, 146] width 397 height 65
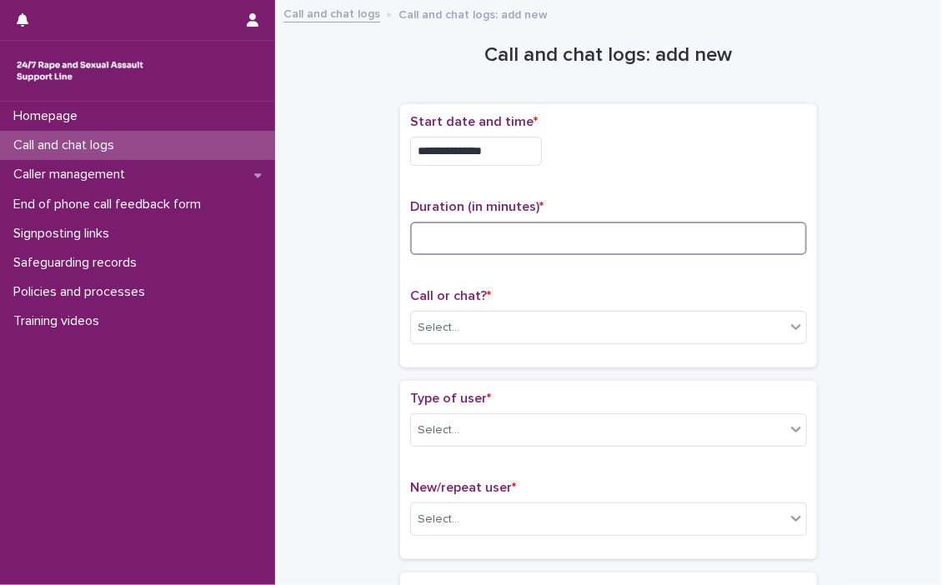
click at [456, 243] on input at bounding box center [608, 238] width 397 height 33
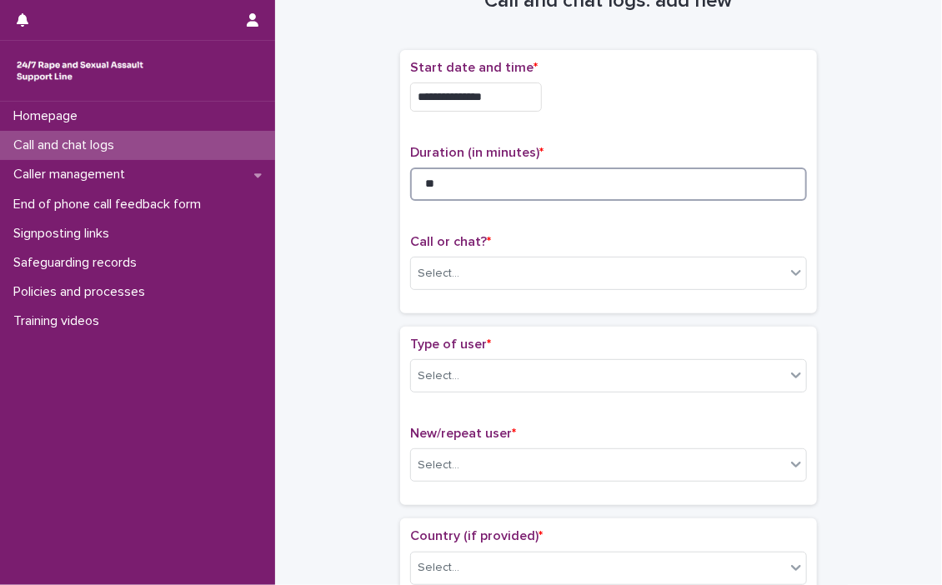
scroll to position [83, 0]
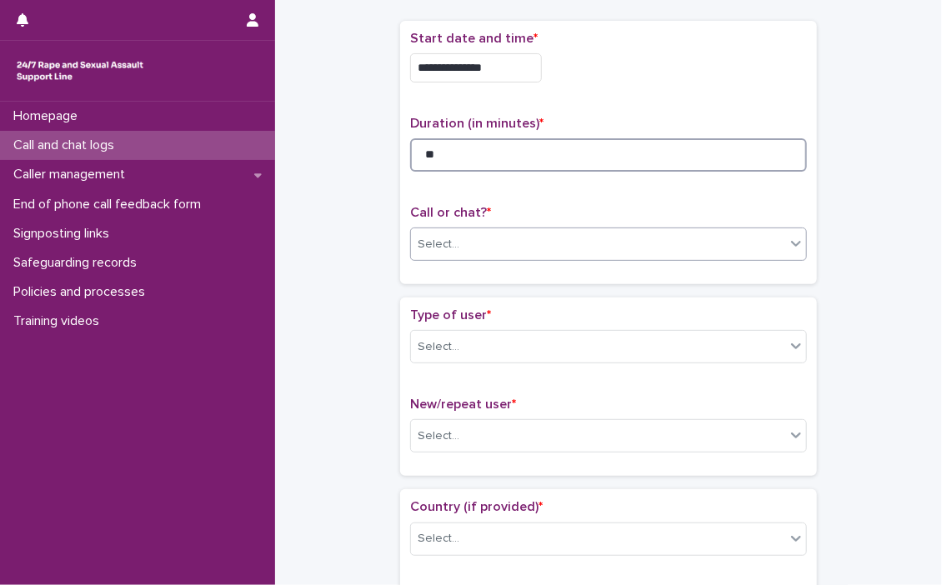
type input "**"
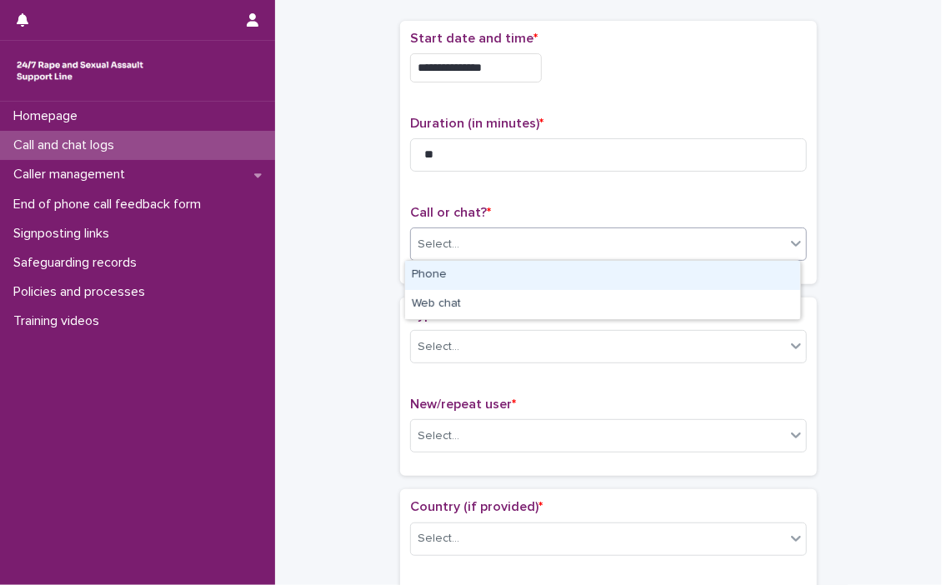
click at [793, 247] on icon at bounding box center [796, 243] width 17 height 17
drag, startPoint x: 469, startPoint y: 291, endPoint x: 467, endPoint y: 273, distance: 18.4
click at [468, 277] on div "Phone" at bounding box center [602, 275] width 395 height 29
click at [467, 274] on div "**********" at bounding box center [608, 153] width 417 height 264
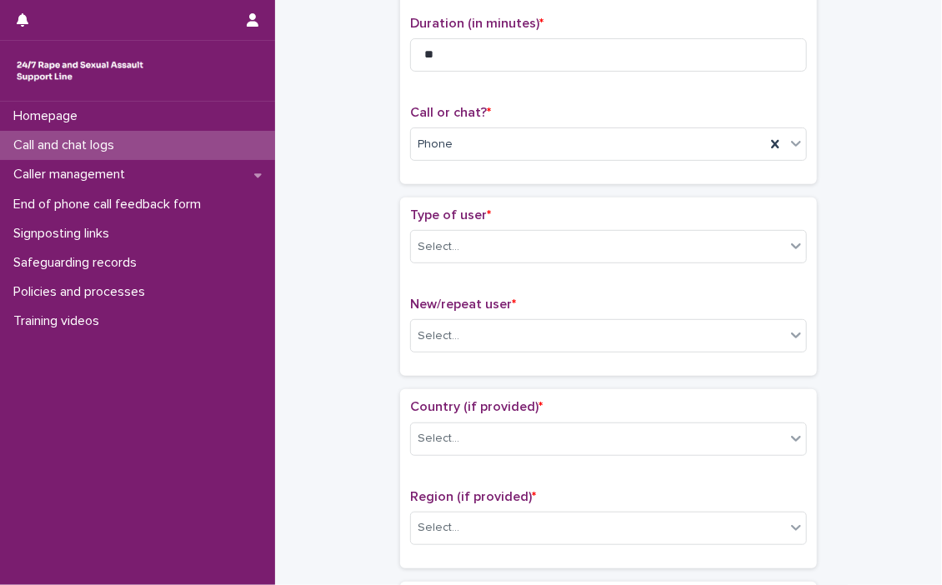
scroll to position [250, 0]
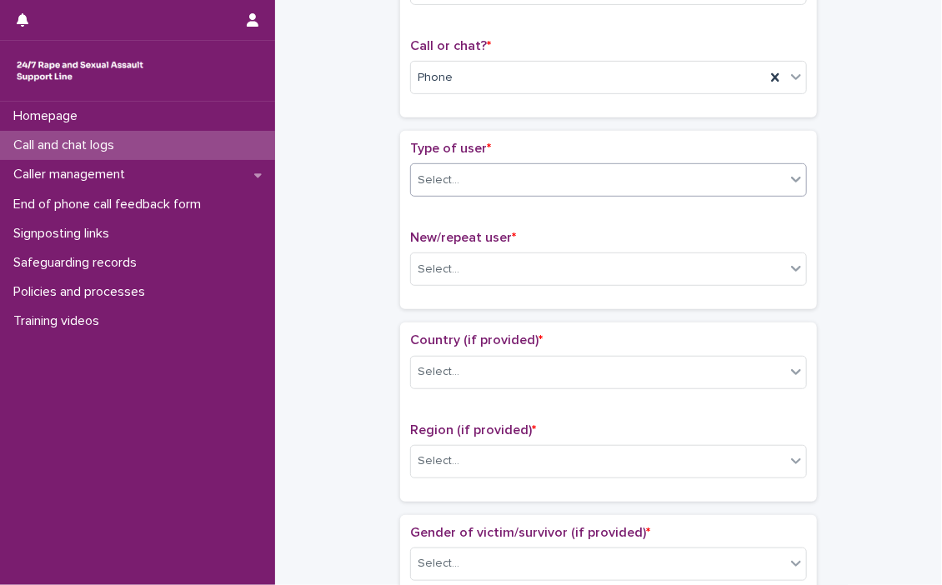
click at [794, 179] on icon at bounding box center [796, 179] width 17 height 17
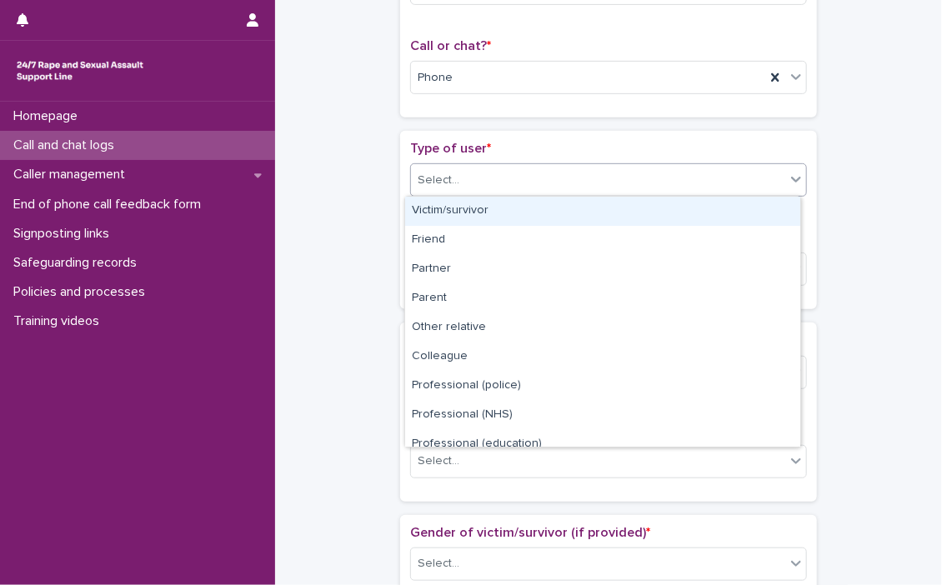
click at [788, 184] on icon at bounding box center [796, 179] width 17 height 17
click at [454, 208] on div "Victim/survivor" at bounding box center [602, 211] width 395 height 29
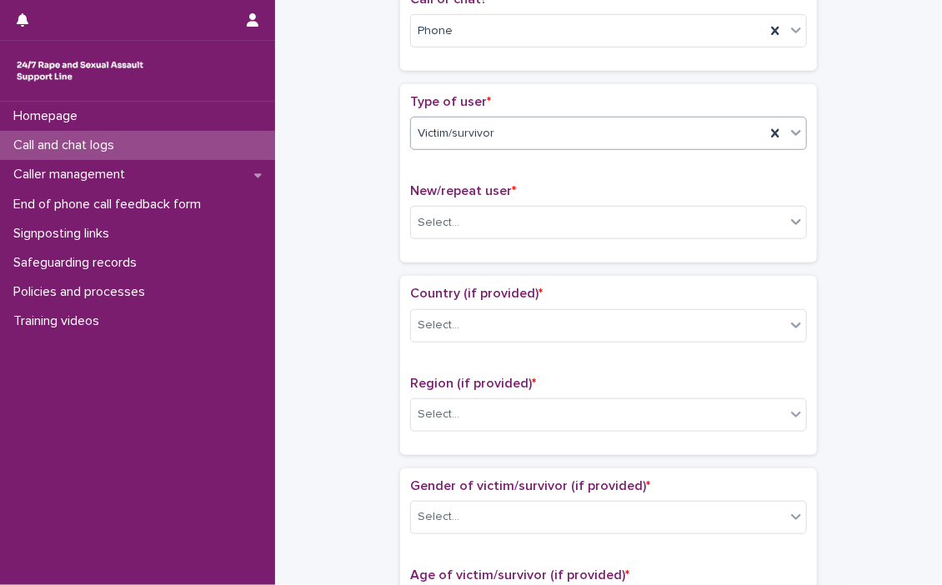
scroll to position [334, 0]
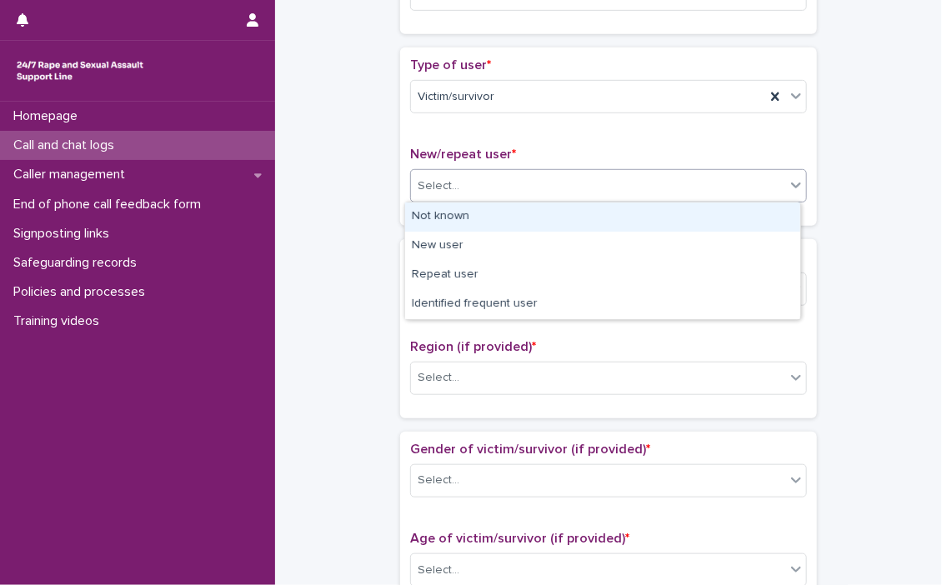
click at [788, 188] on icon at bounding box center [796, 185] width 17 height 17
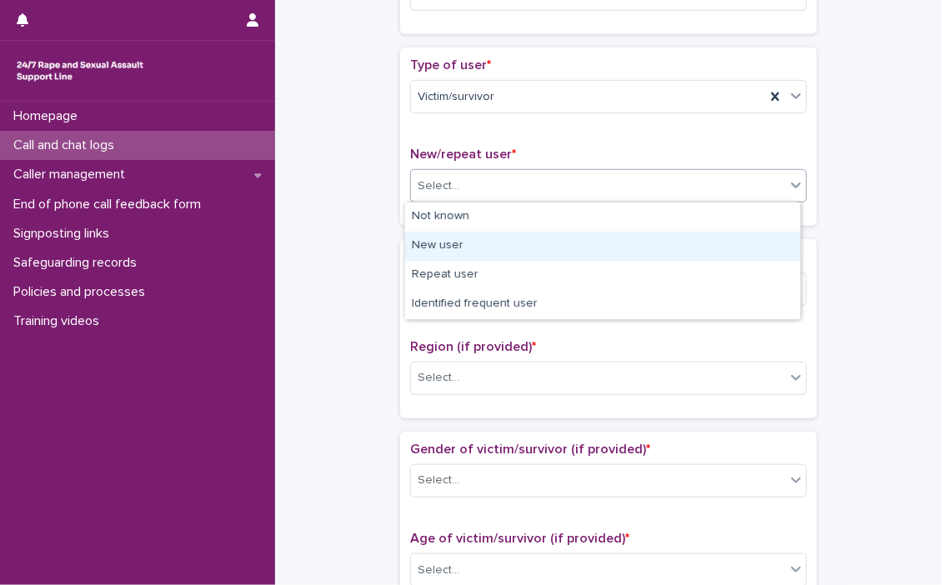
click at [435, 242] on div "New user" at bounding box center [602, 246] width 395 height 29
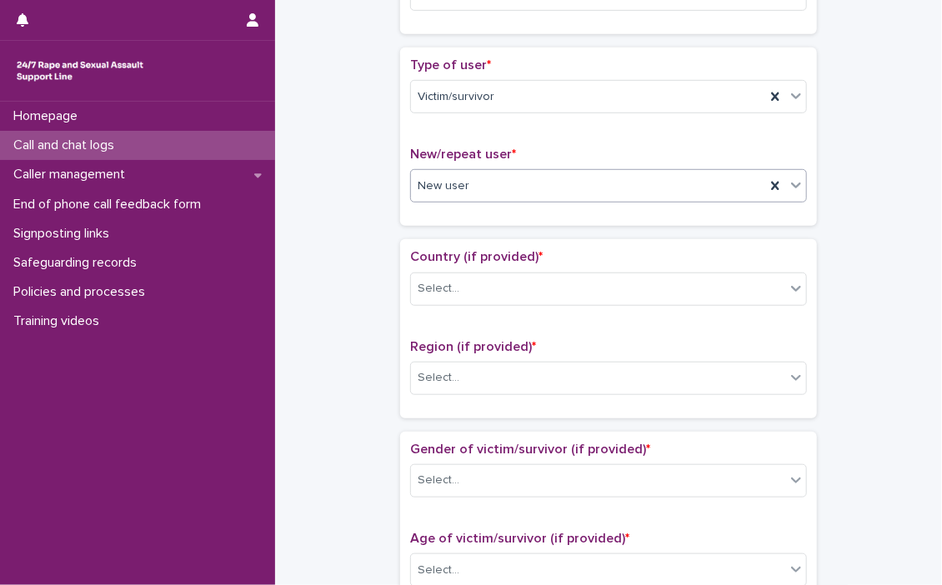
scroll to position [417, 0]
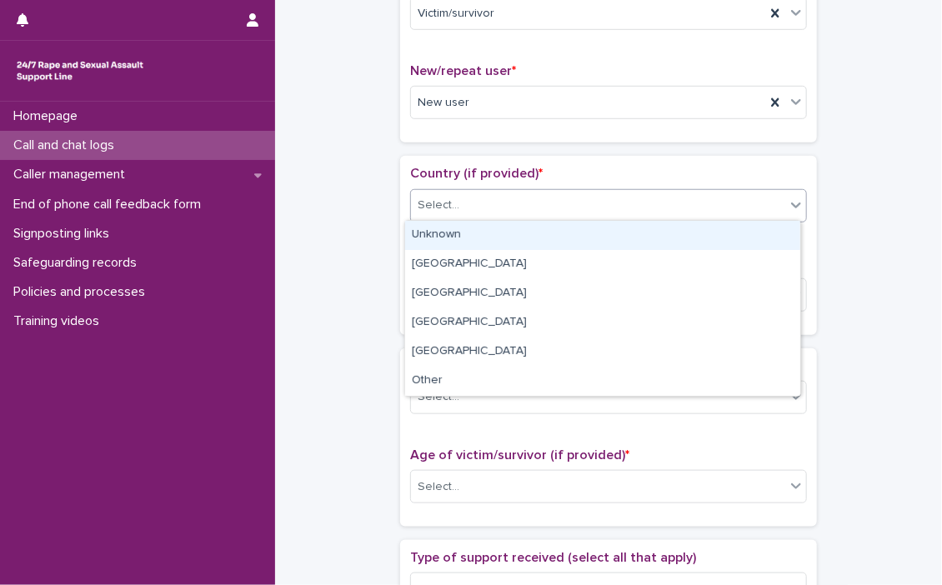
click at [794, 206] on icon at bounding box center [796, 205] width 17 height 17
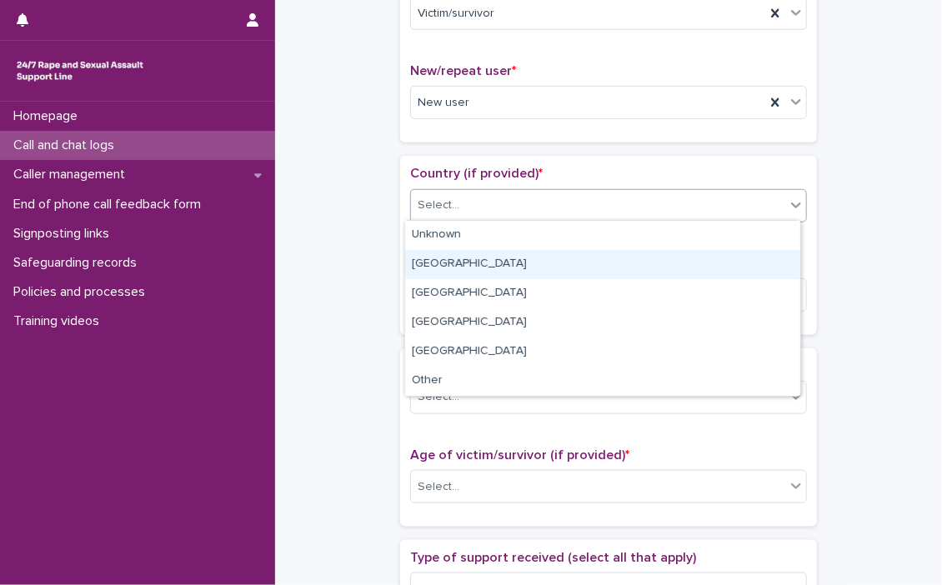
click at [520, 268] on div "[GEOGRAPHIC_DATA]" at bounding box center [602, 264] width 395 height 29
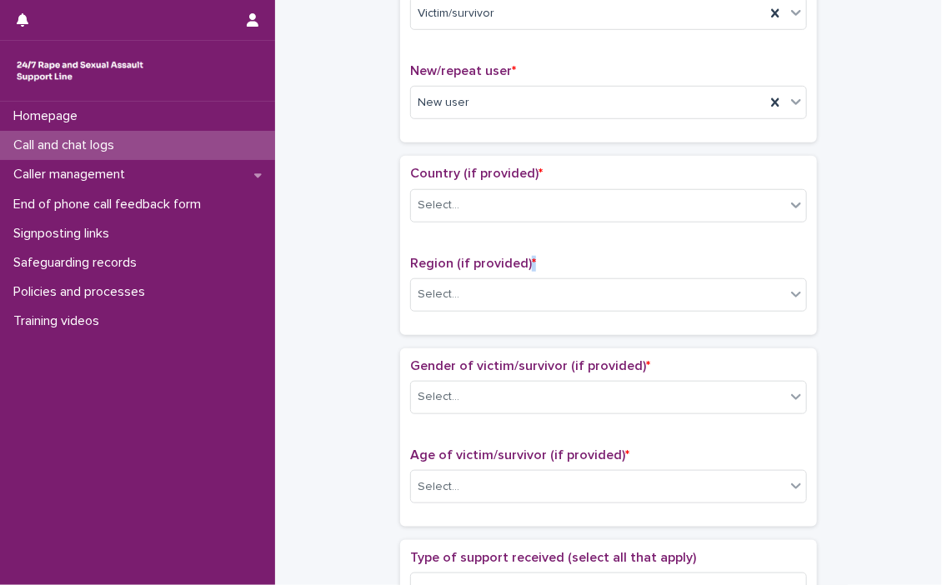
click at [532, 268] on span "*" at bounding box center [534, 263] width 4 height 13
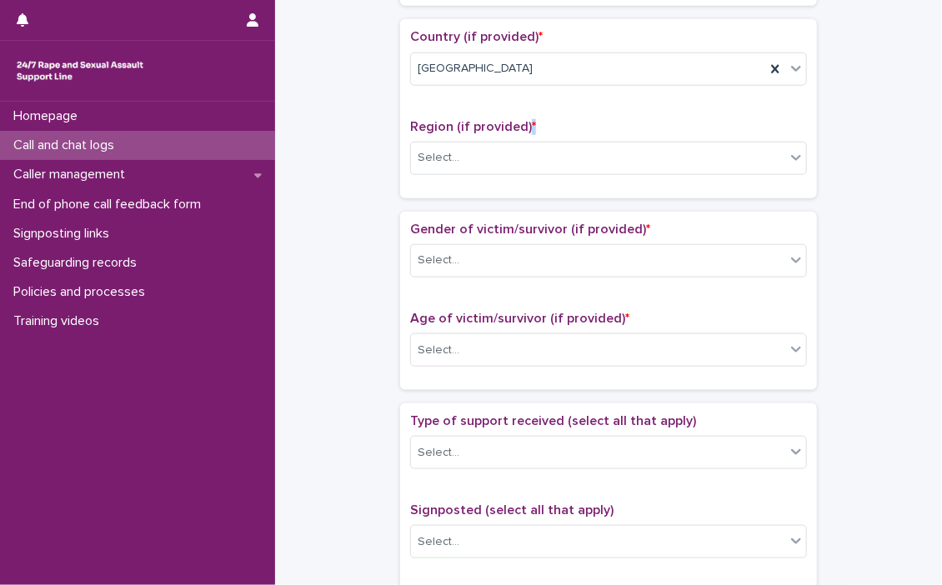
scroll to position [584, 0]
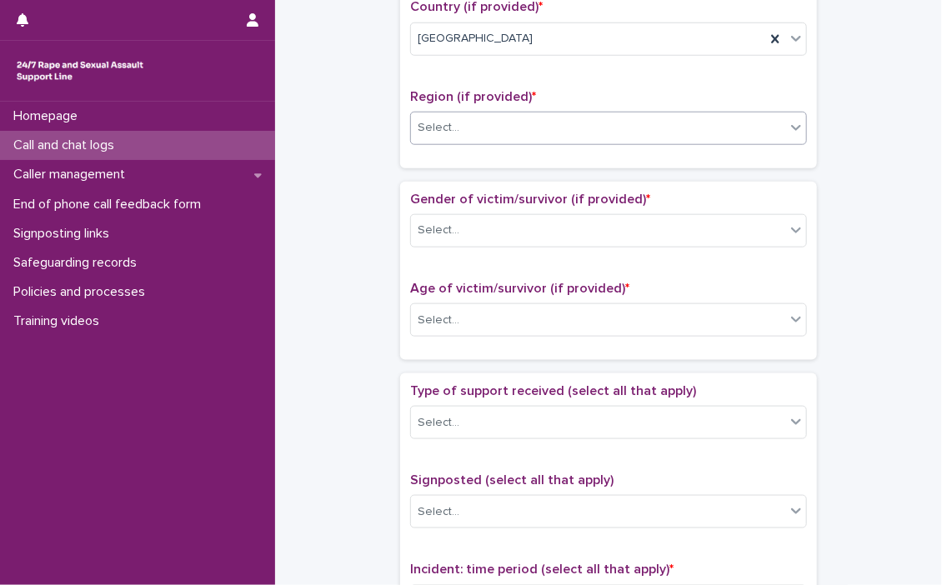
click at [793, 123] on icon at bounding box center [796, 127] width 17 height 17
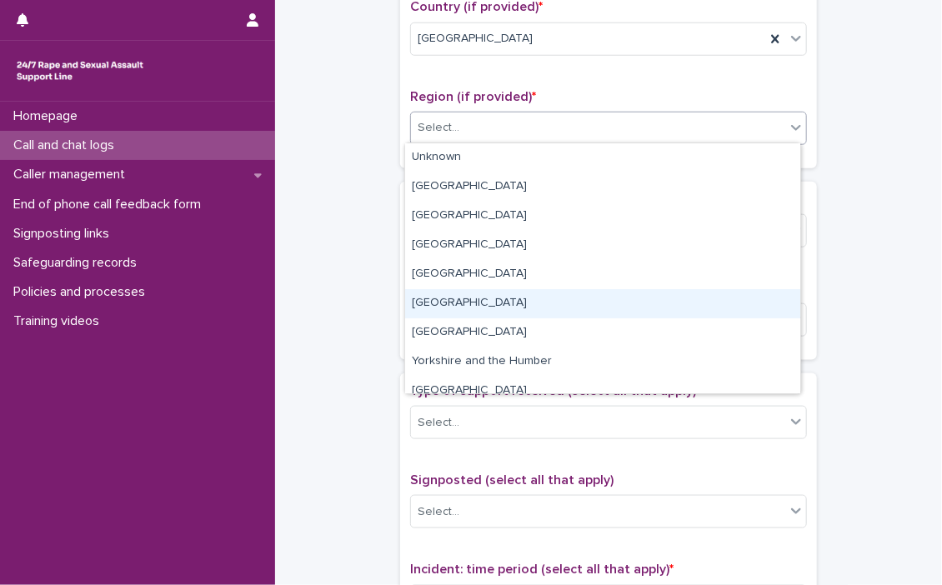
click at [453, 298] on div "[GEOGRAPHIC_DATA]" at bounding box center [602, 303] width 395 height 29
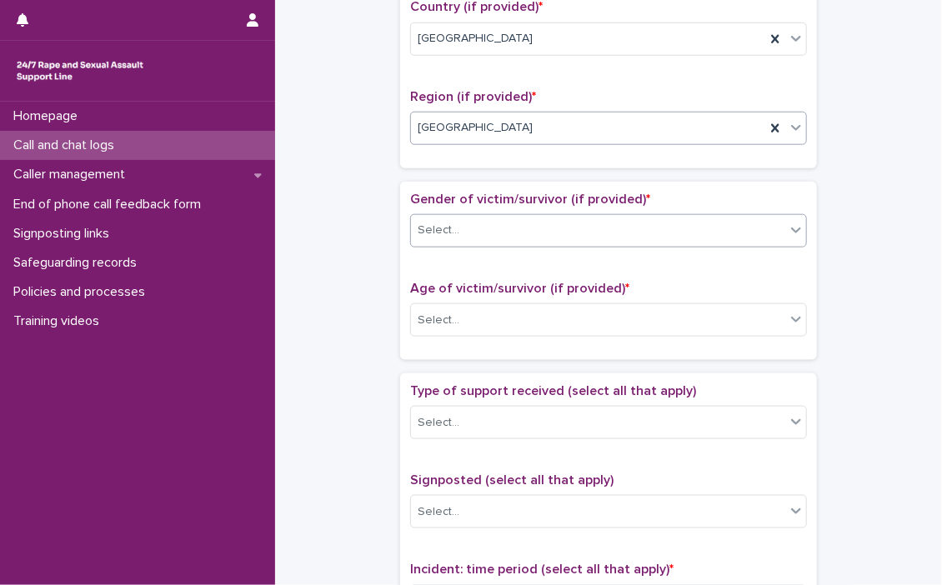
click at [797, 226] on icon at bounding box center [796, 230] width 17 height 17
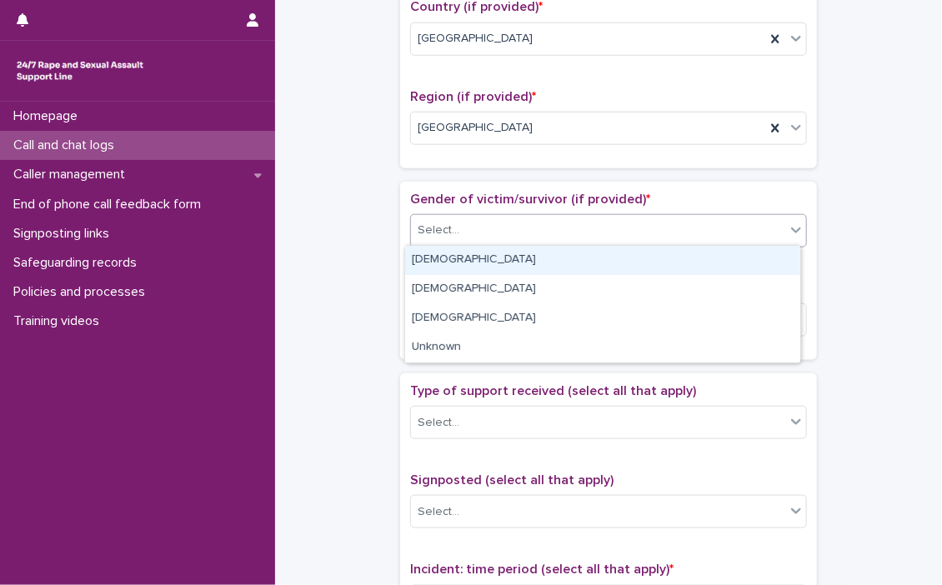
click at [527, 261] on div "[DEMOGRAPHIC_DATA]" at bounding box center [602, 260] width 395 height 29
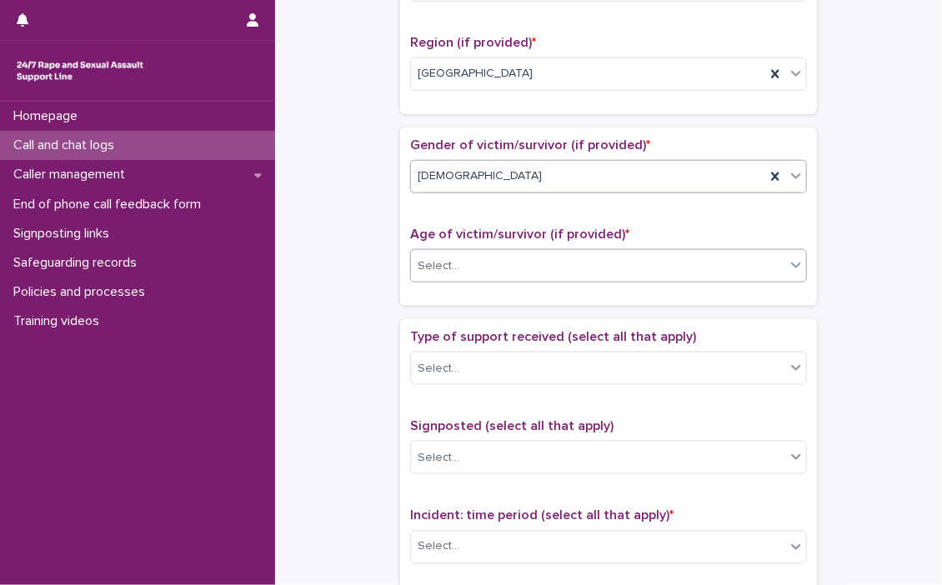
scroll to position [667, 0]
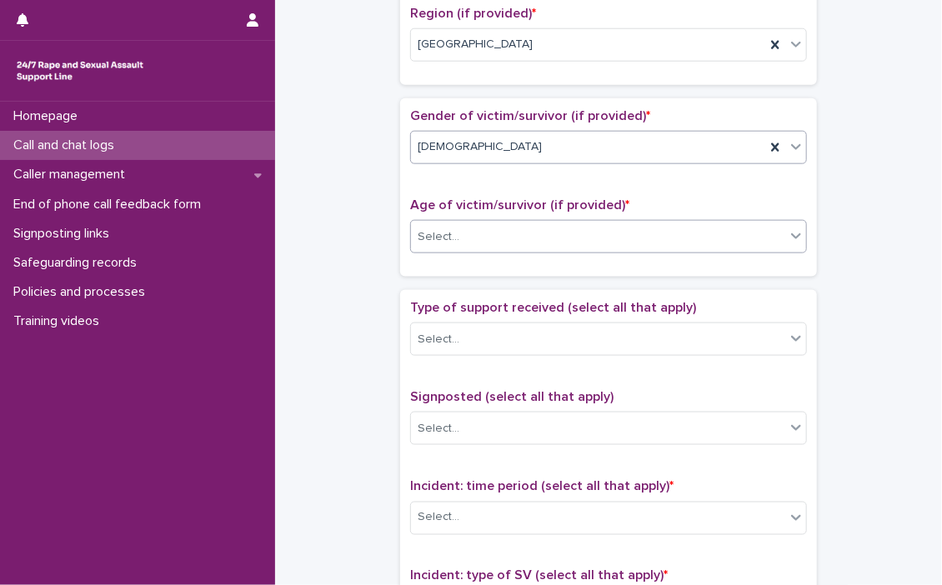
click at [788, 237] on icon at bounding box center [796, 236] width 17 height 17
click at [796, 271] on div "Gender of victim/survivor (if provided) * [DEMOGRAPHIC_DATA] Age of victim/surv…" at bounding box center [608, 187] width 417 height 178
click at [793, 239] on icon at bounding box center [796, 236] width 17 height 17
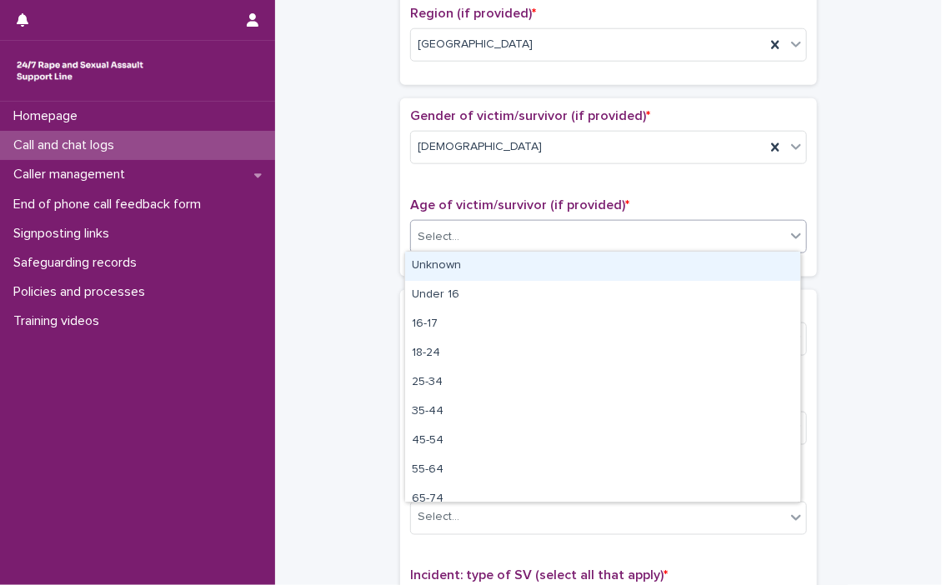
click at [793, 239] on icon at bounding box center [796, 236] width 17 height 17
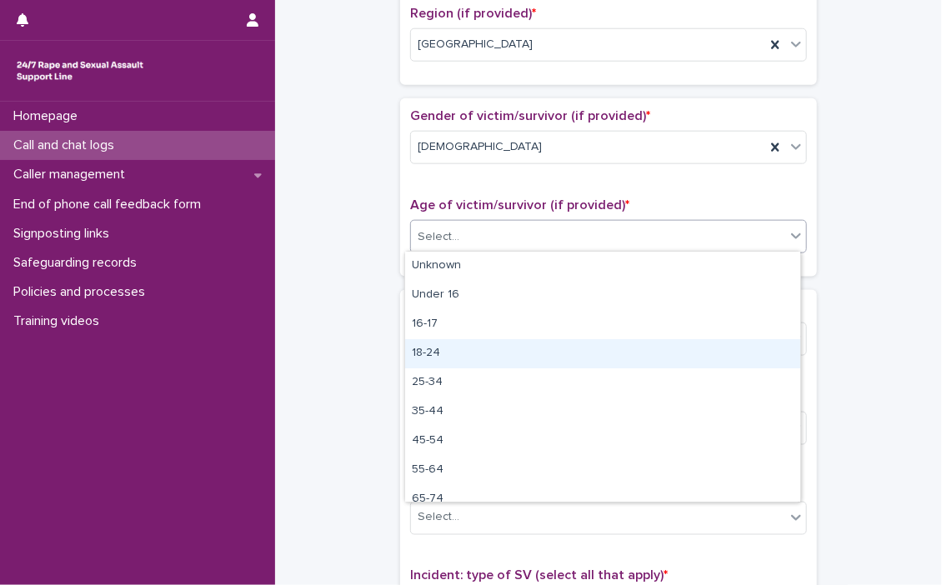
click at [470, 345] on div "18-24" at bounding box center [602, 353] width 395 height 29
click at [470, 346] on div "Select..." at bounding box center [598, 340] width 374 height 28
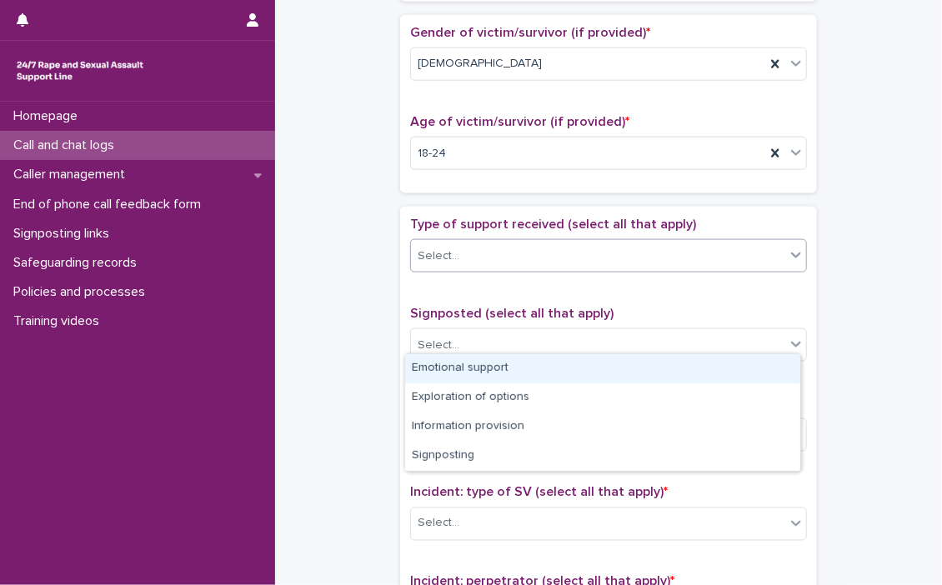
scroll to position [834, 0]
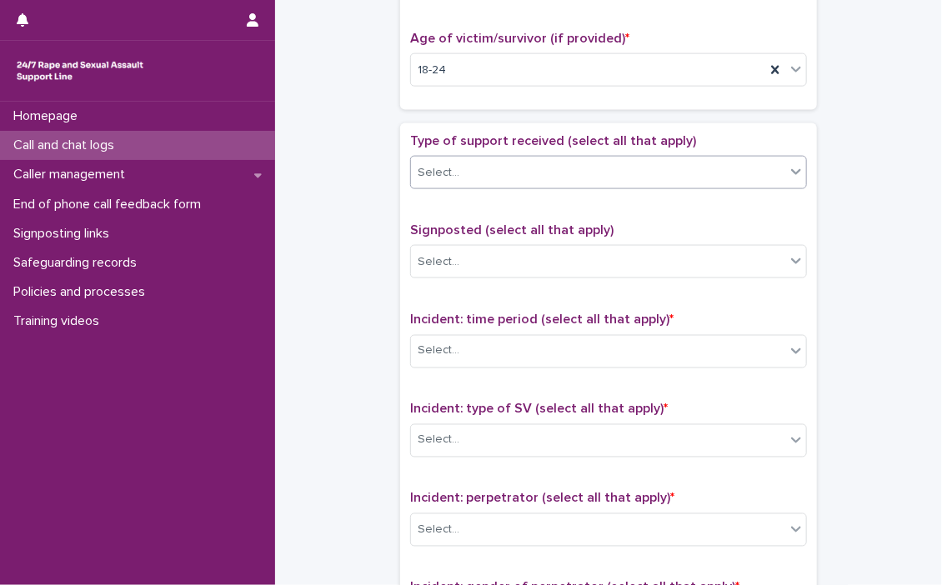
click at [788, 172] on icon at bounding box center [796, 171] width 17 height 17
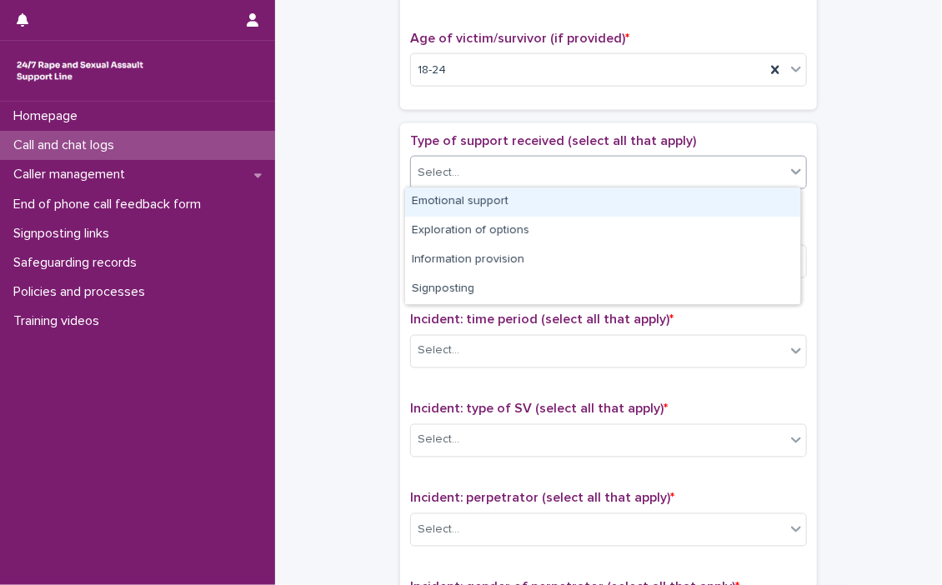
click at [540, 202] on div "Emotional support" at bounding box center [602, 202] width 395 height 29
click at [540, 202] on div "Type of support received (select all that apply) option Emotional support focus…" at bounding box center [608, 481] width 397 height 697
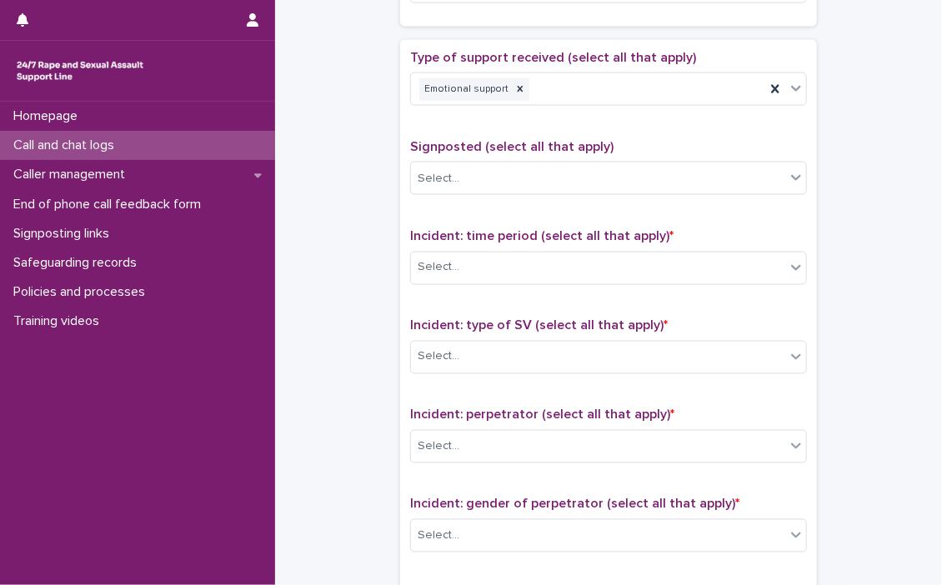
scroll to position [1001, 0]
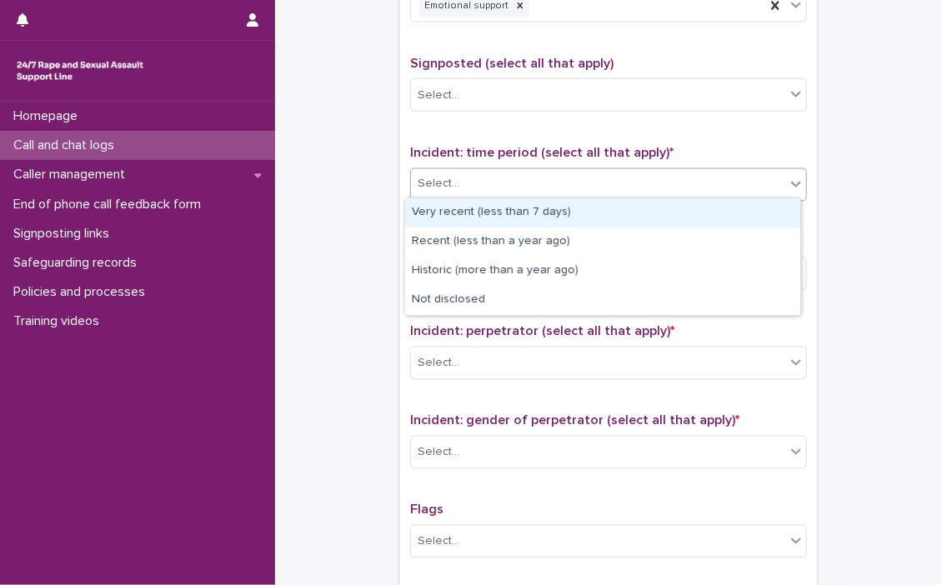
click at [793, 184] on icon at bounding box center [796, 184] width 17 height 17
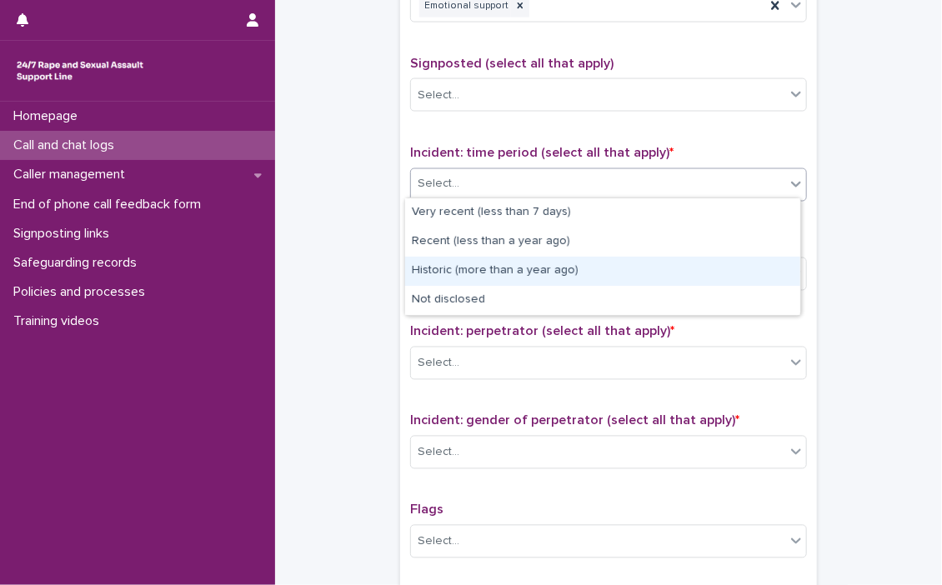
click at [493, 269] on div "Historic (more than a year ago)" at bounding box center [602, 271] width 395 height 29
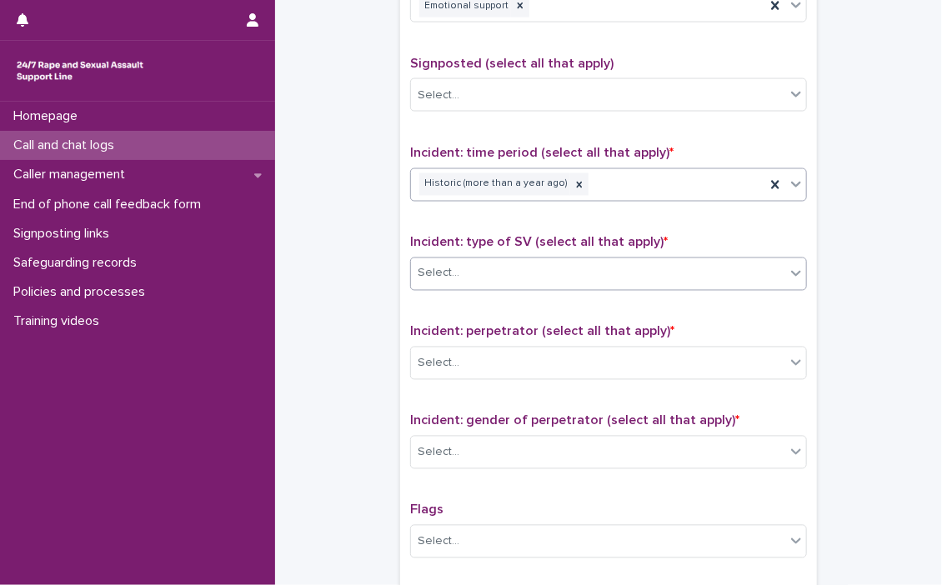
scroll to position [1084, 0]
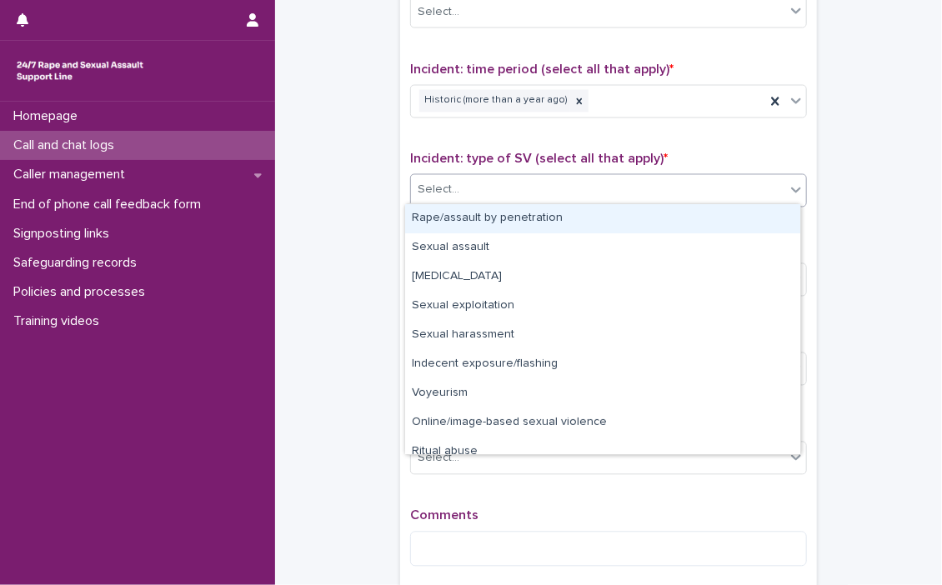
click at [796, 194] on div at bounding box center [796, 190] width 20 height 30
click at [562, 218] on div "Rape/assault by penetration" at bounding box center [602, 218] width 395 height 29
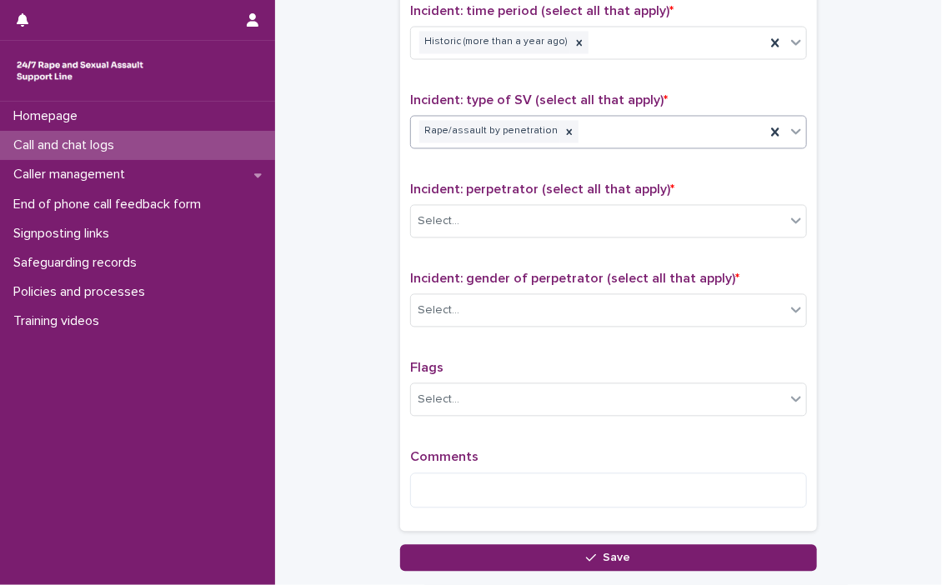
scroll to position [1167, 0]
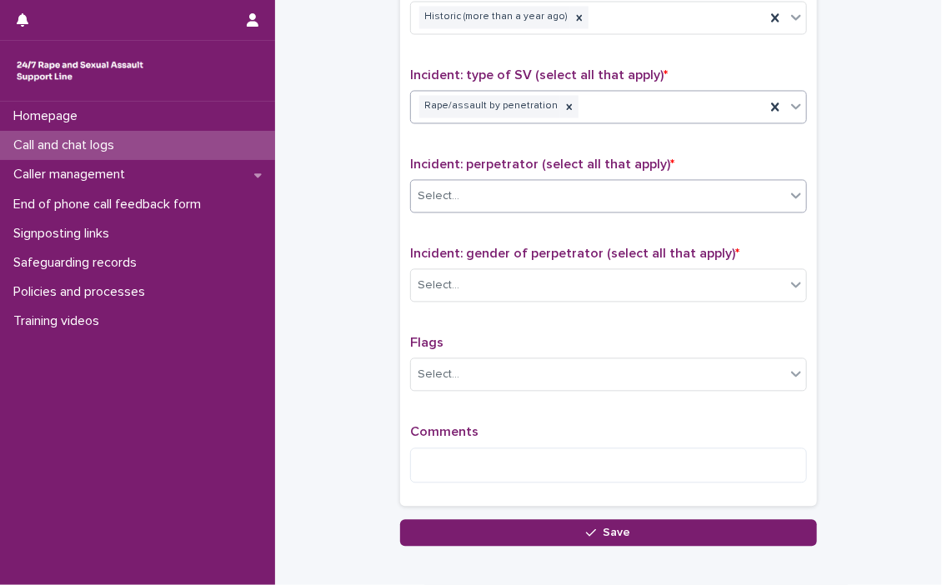
click at [793, 198] on icon at bounding box center [796, 196] width 17 height 17
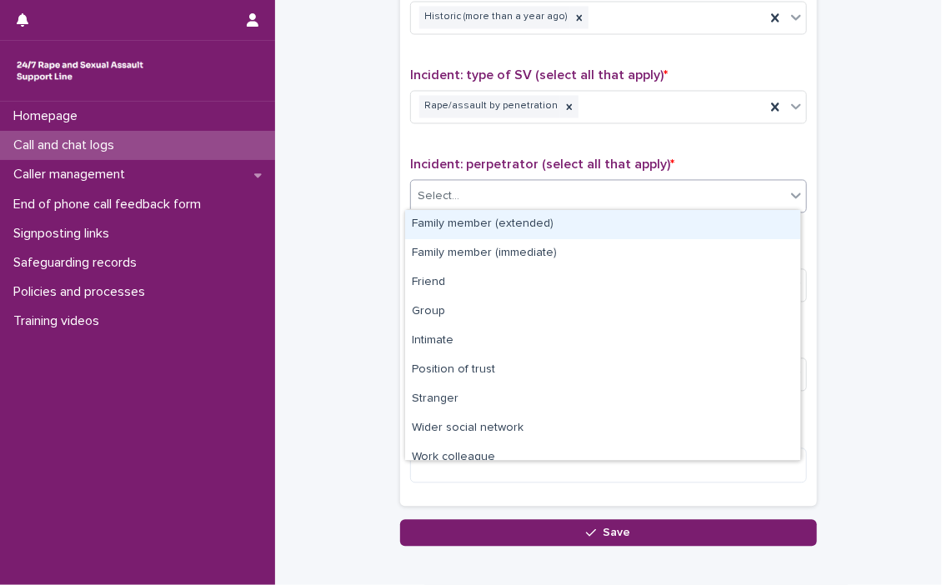
click at [793, 198] on icon at bounding box center [796, 196] width 17 height 17
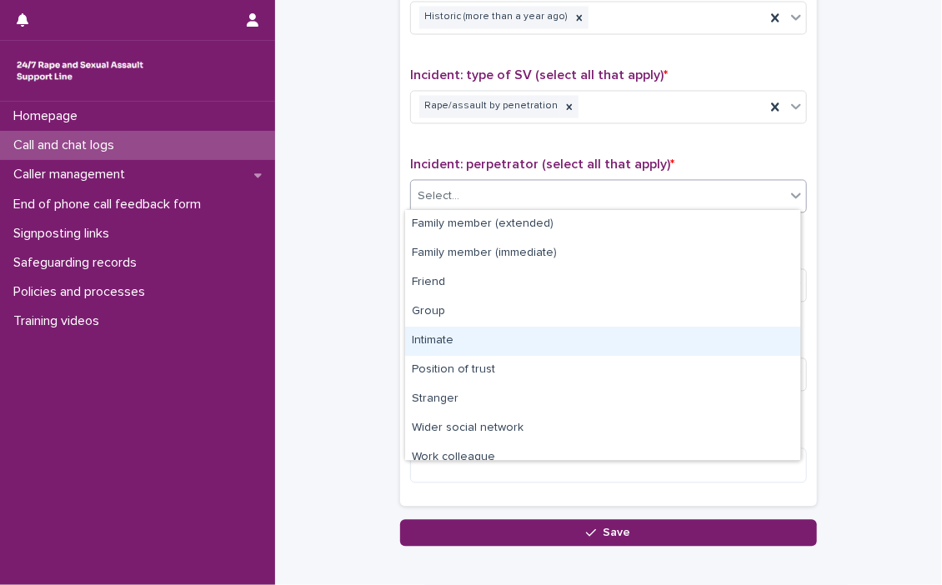
click at [447, 342] on div "Intimate" at bounding box center [602, 341] width 395 height 29
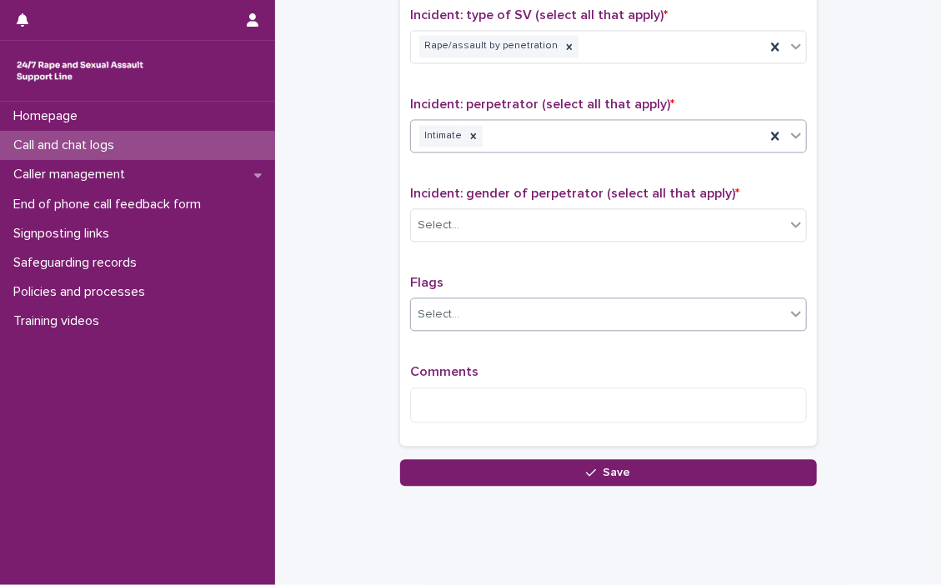
scroll to position [1251, 0]
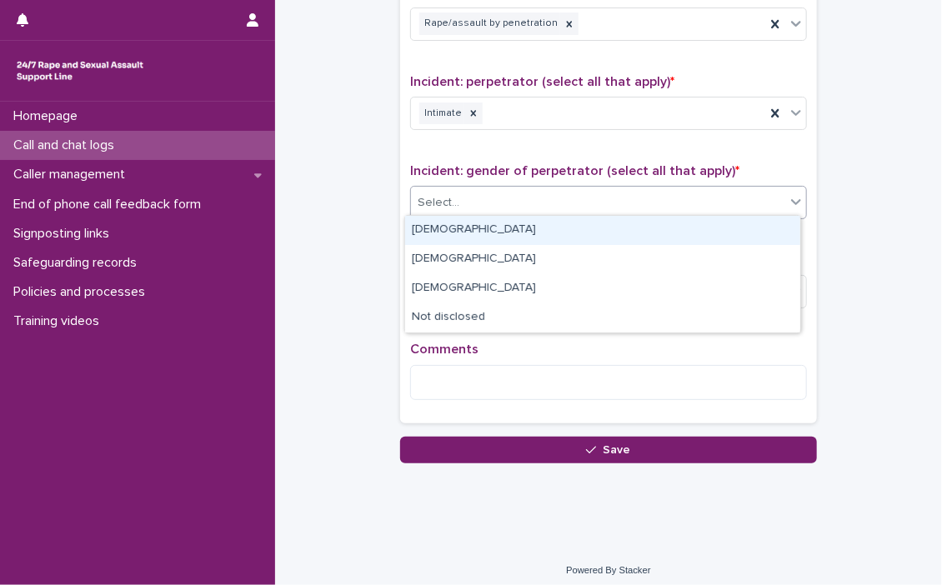
click at [795, 199] on icon at bounding box center [796, 201] width 17 height 17
click at [510, 231] on div "[DEMOGRAPHIC_DATA]" at bounding box center [602, 230] width 395 height 29
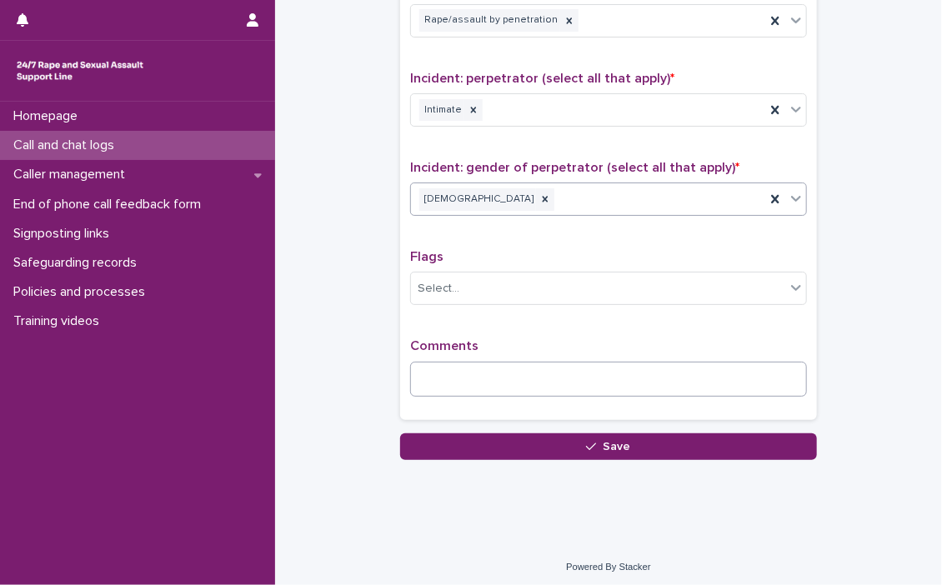
scroll to position [1254, 0]
click at [496, 366] on textarea at bounding box center [608, 380] width 397 height 36
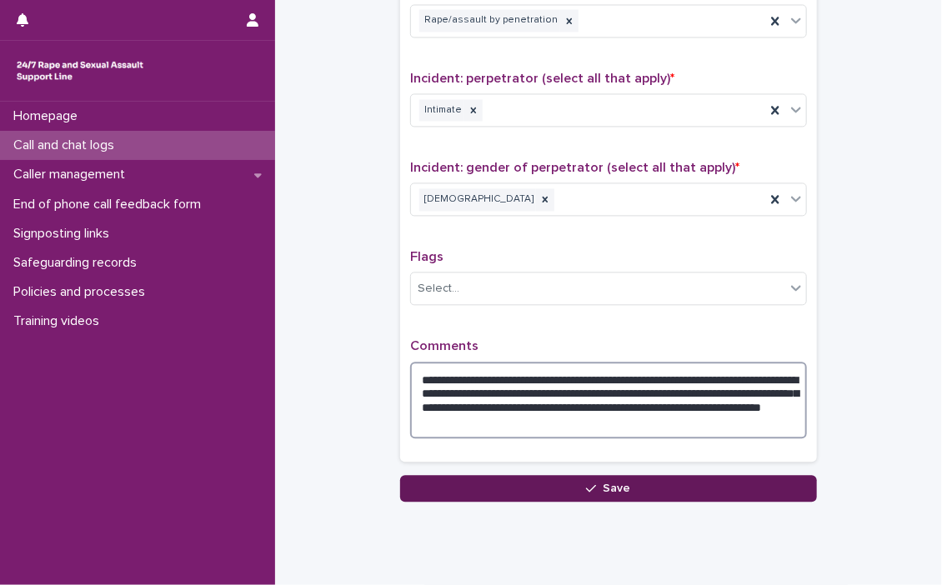
type textarea "**********"
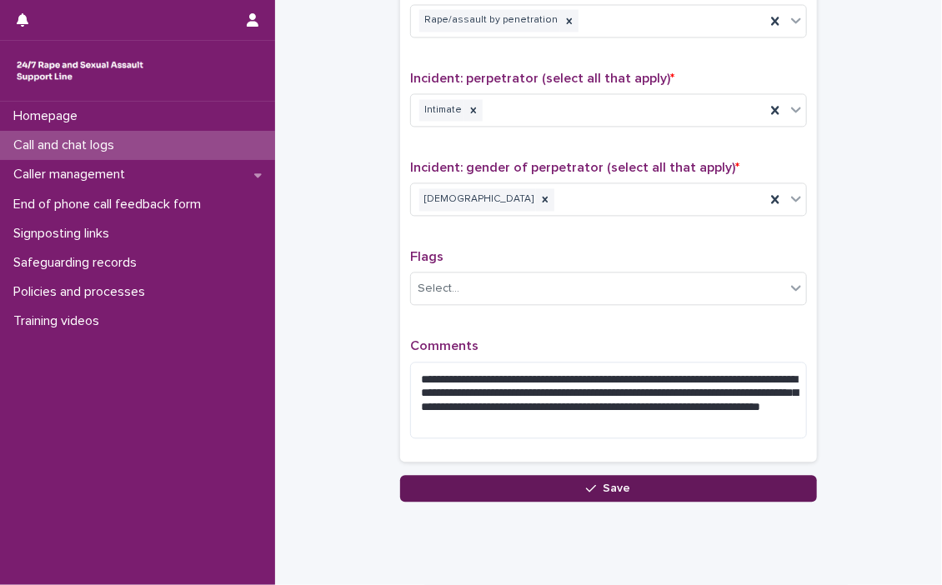
click at [595, 483] on div "button" at bounding box center [594, 489] width 17 height 12
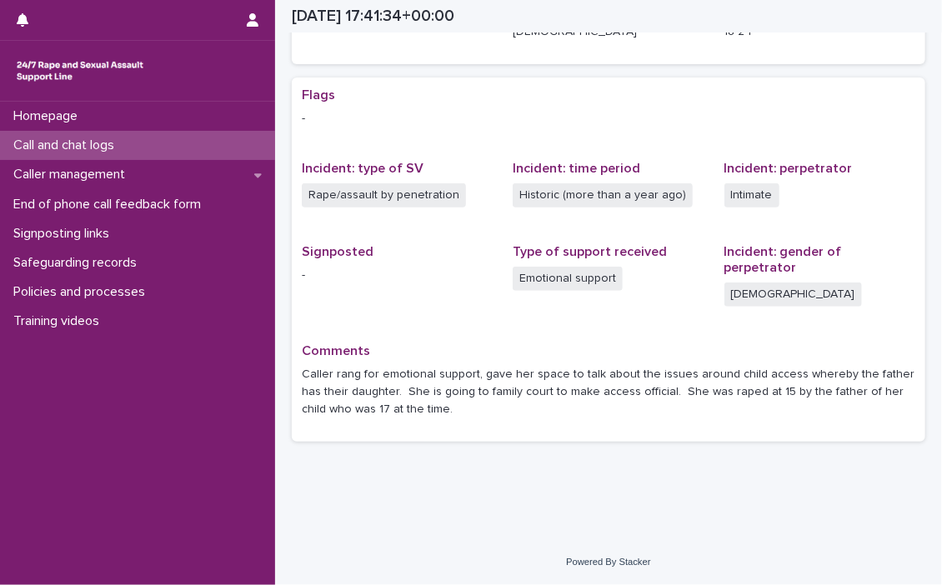
scroll to position [269, 0]
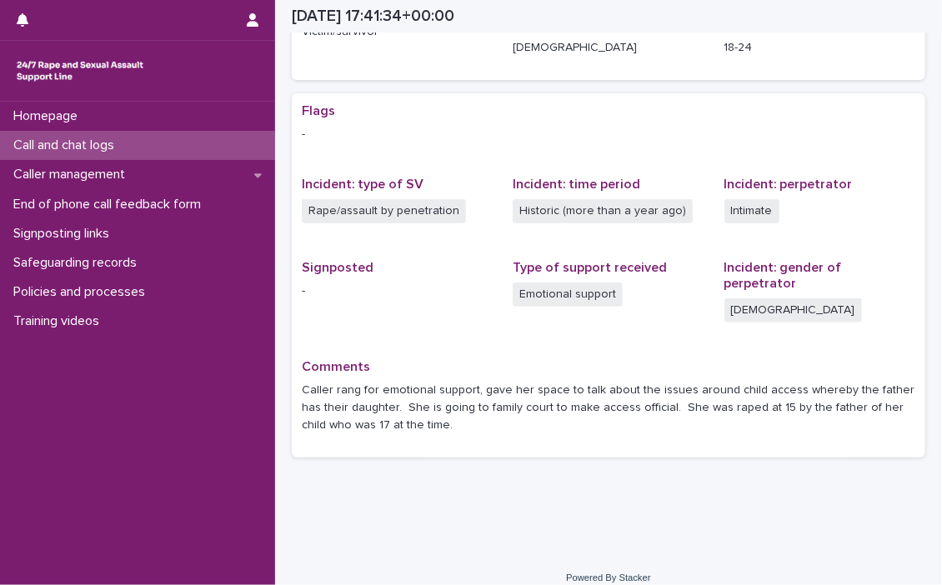
click at [43, 138] on p "Call and chat logs" at bounding box center [67, 146] width 121 height 16
